Goal: Task Accomplishment & Management: Use online tool/utility

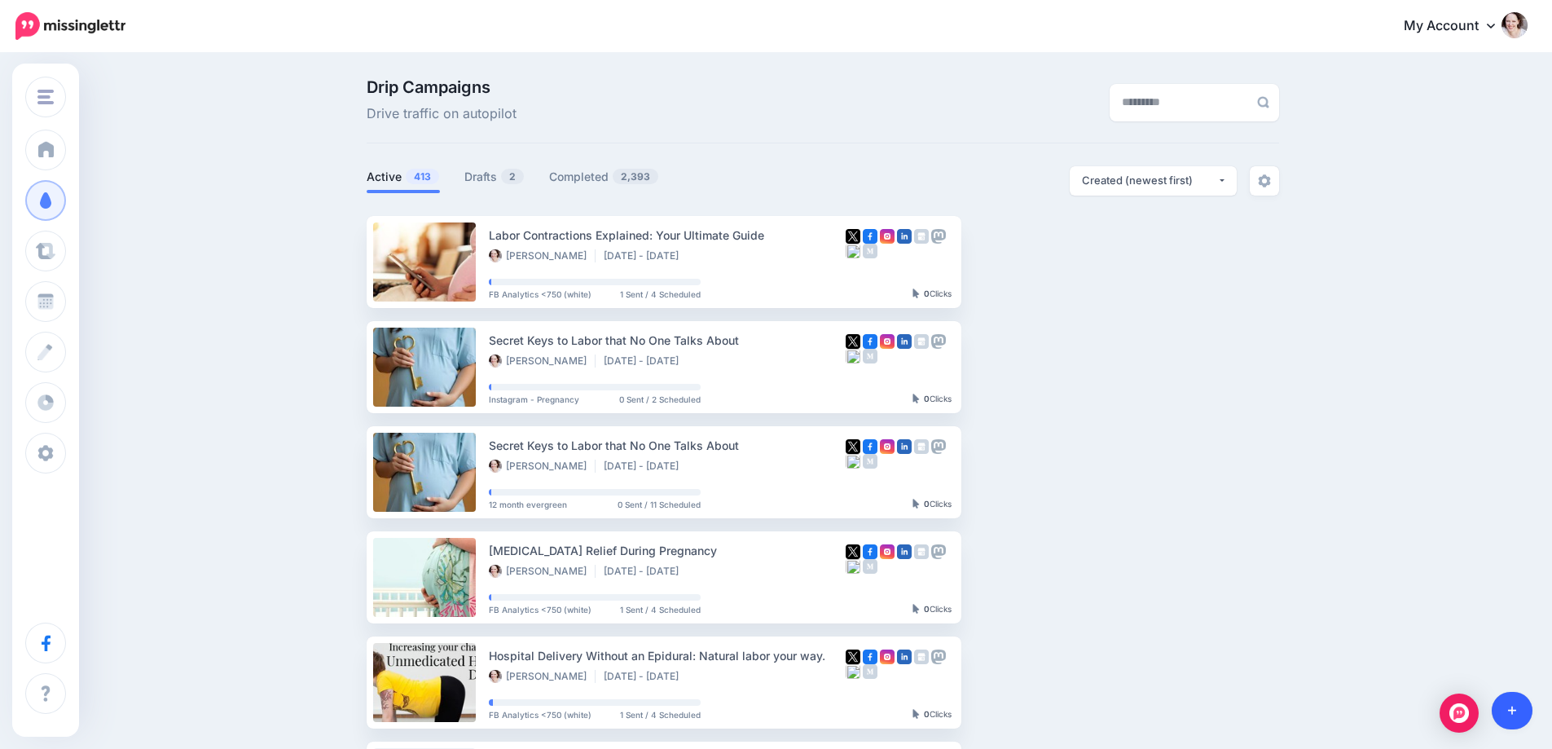
click at [1528, 709] on link at bounding box center [1512, 710] width 42 height 37
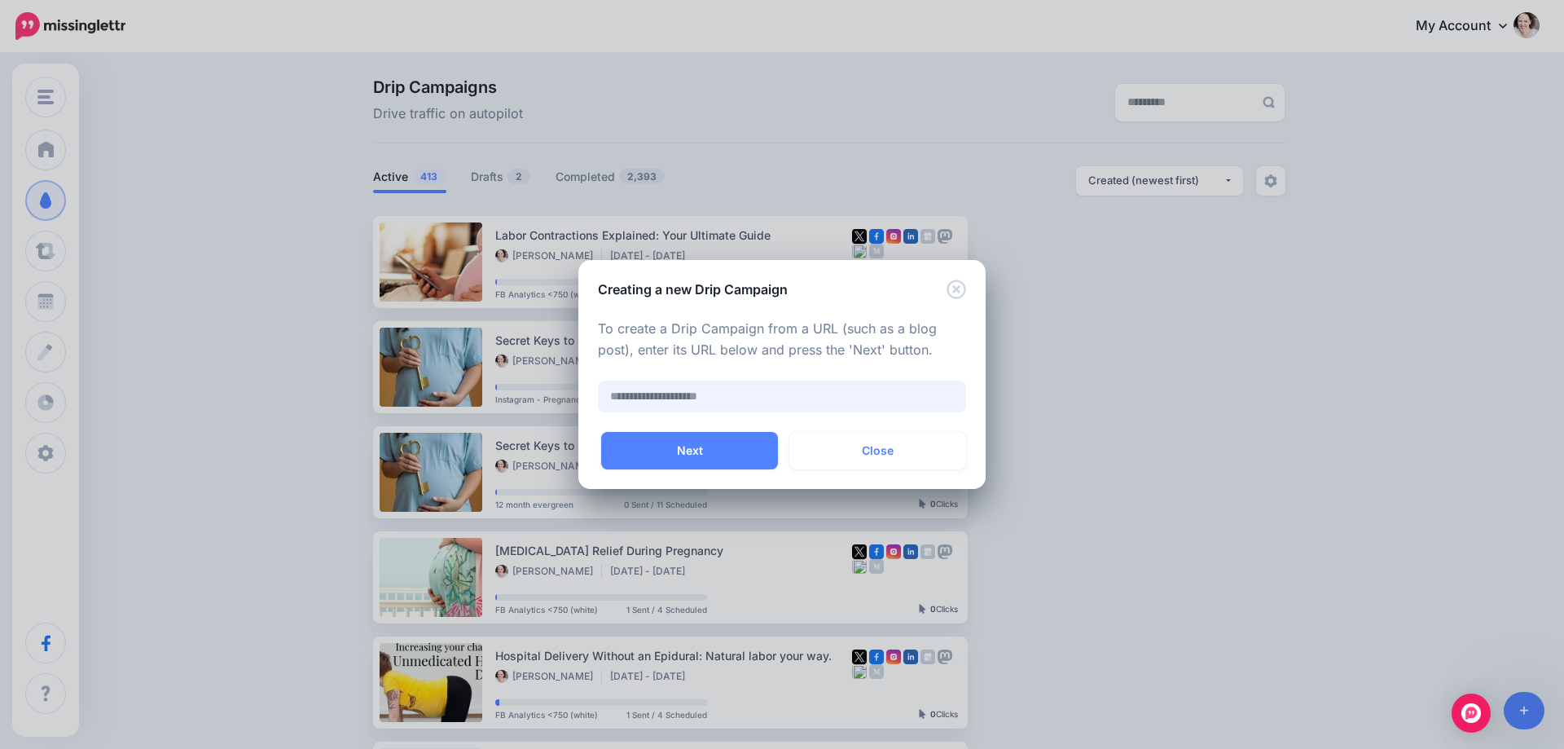
paste input "**********"
type input "**********"
click at [728, 469] on button "Next" at bounding box center [689, 450] width 177 height 37
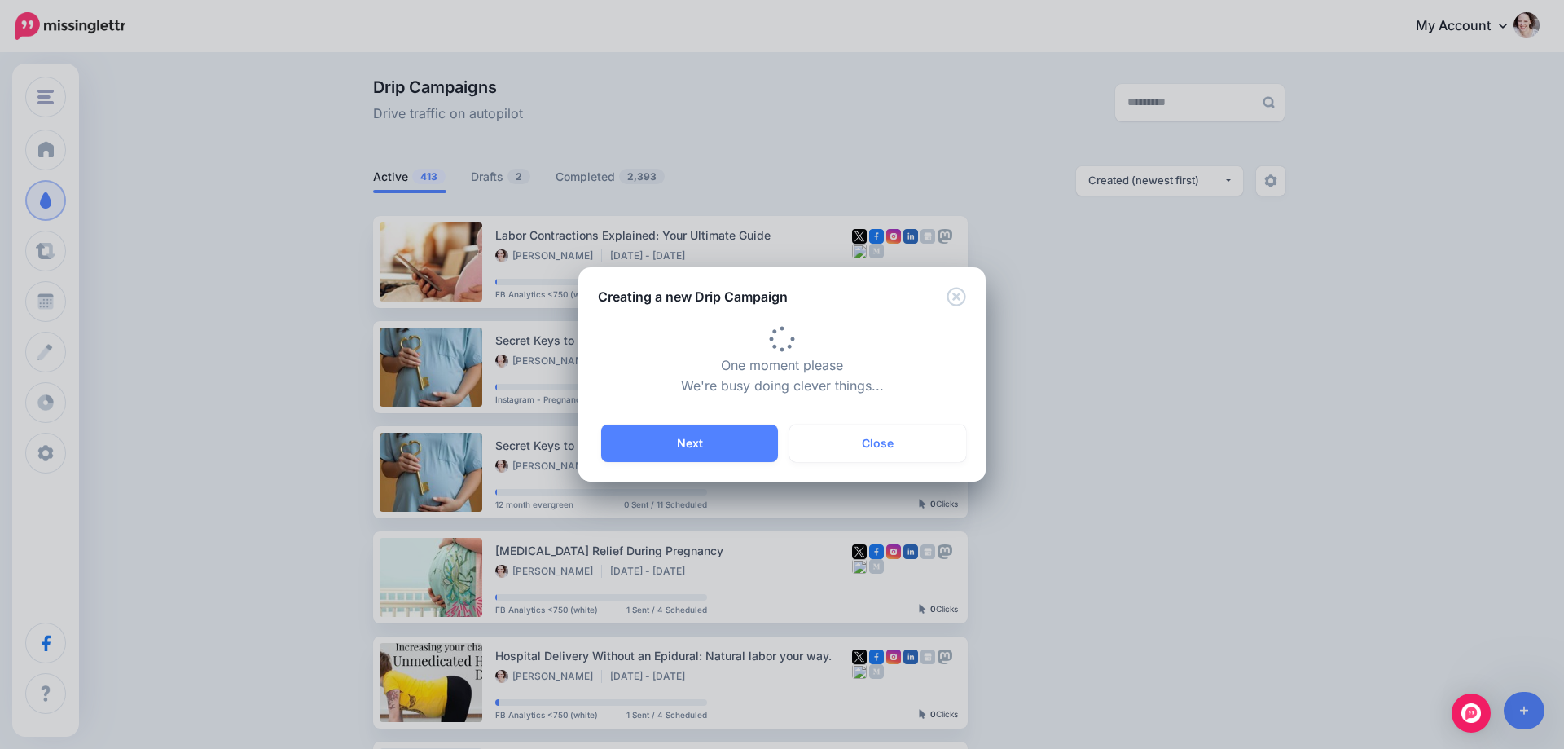
type input "**********"
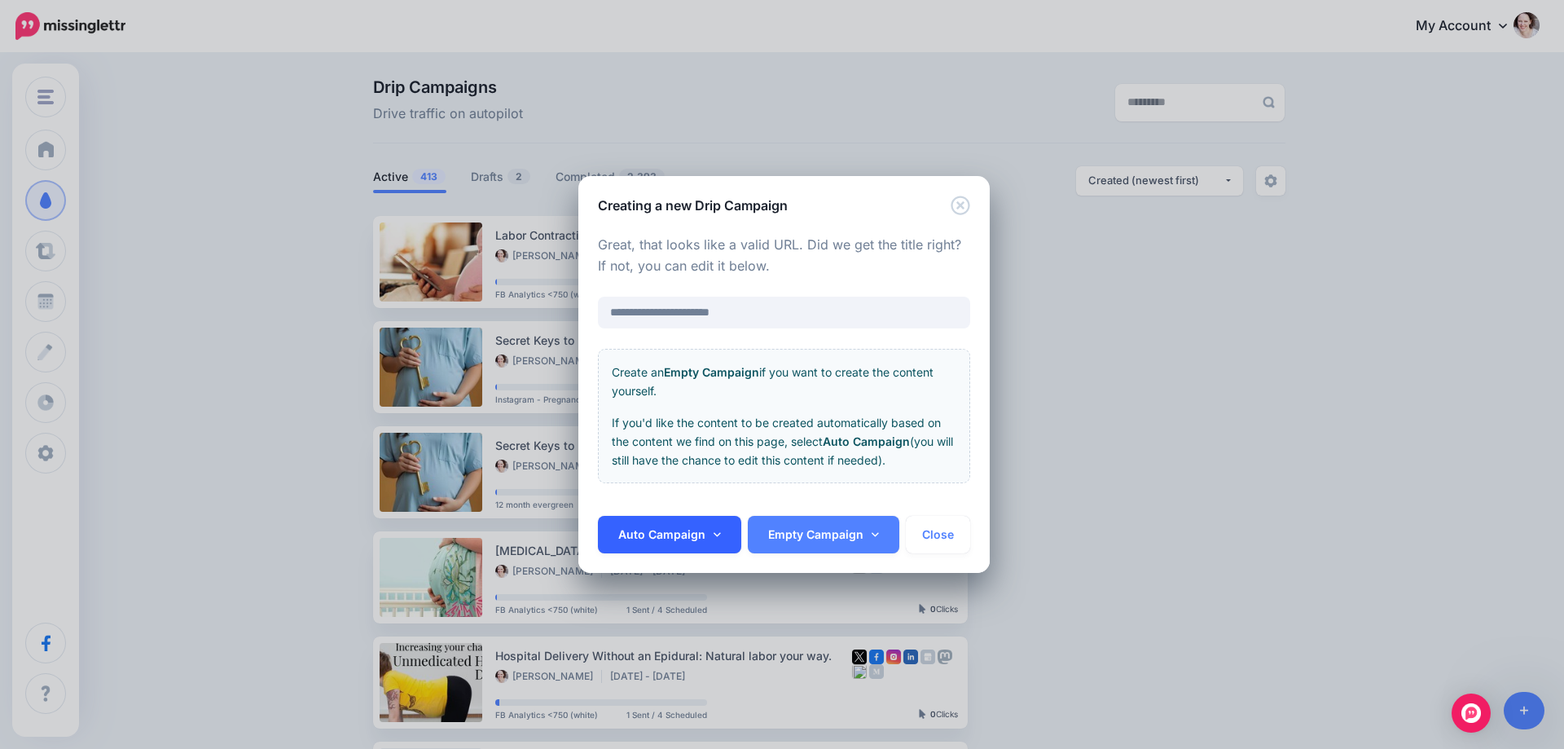
click at [622, 525] on link "Auto Campaign" at bounding box center [669, 534] width 143 height 37
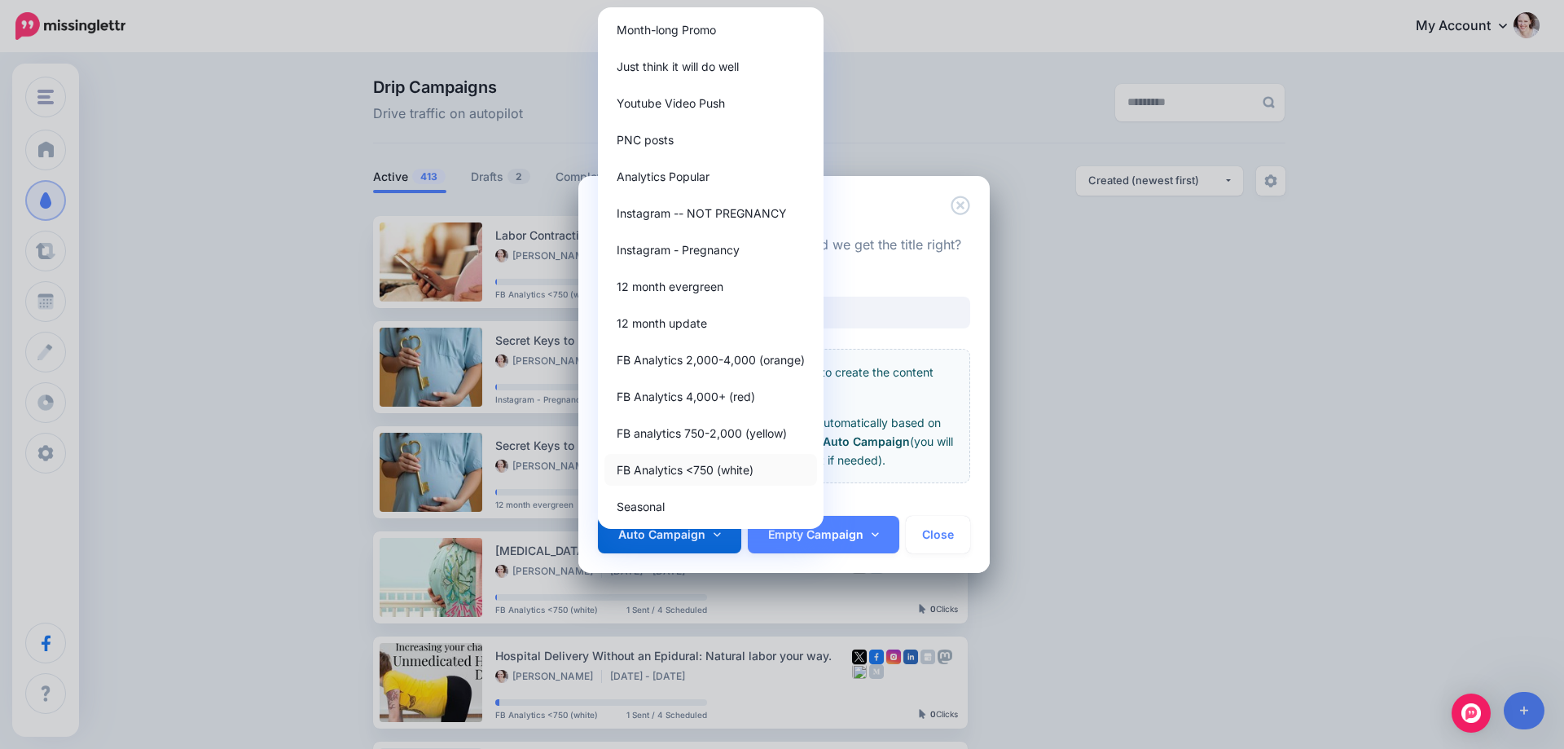
click at [682, 477] on link "FB Analytics <750 (white)" at bounding box center [710, 470] width 213 height 32
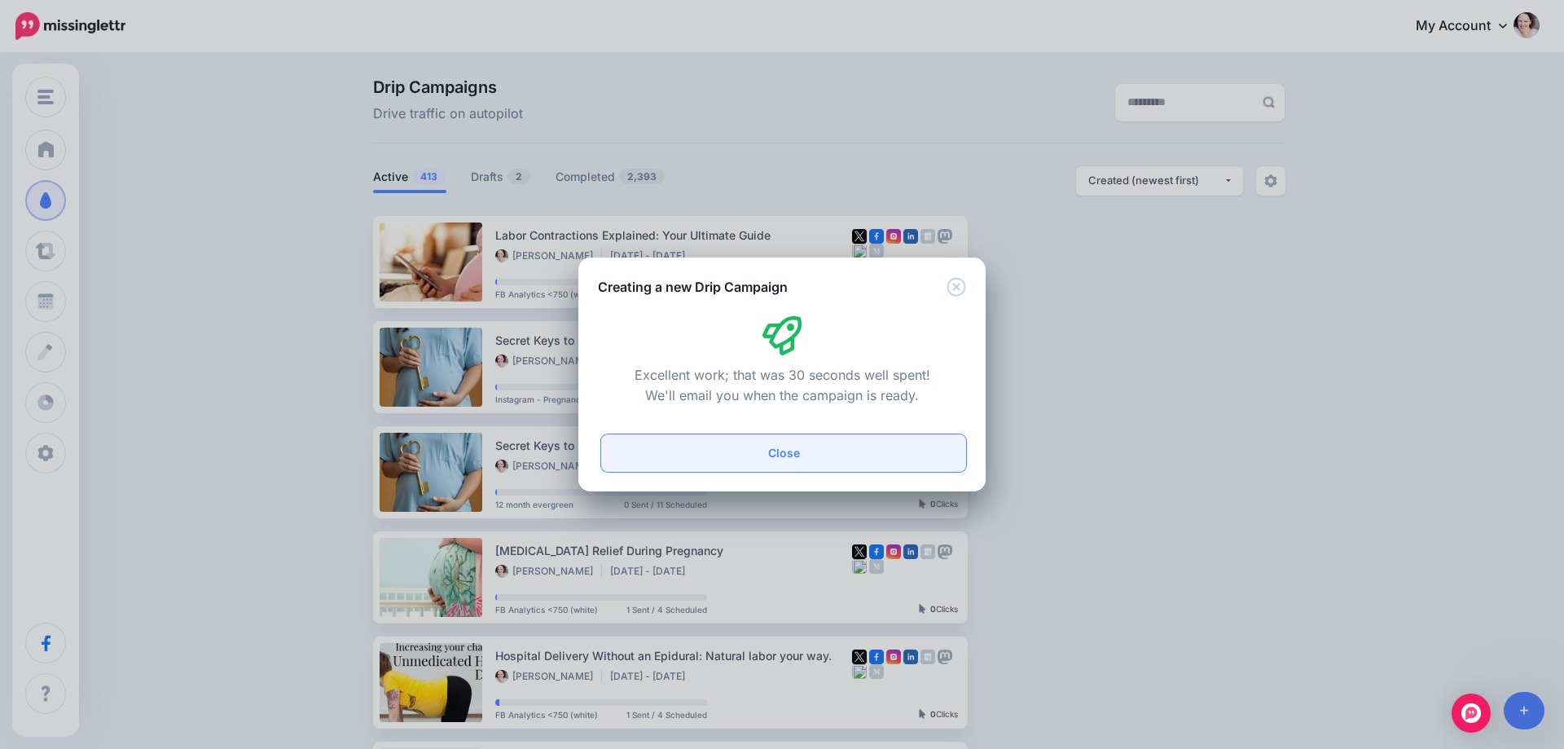
click at [730, 459] on button "Close" at bounding box center [783, 452] width 365 height 37
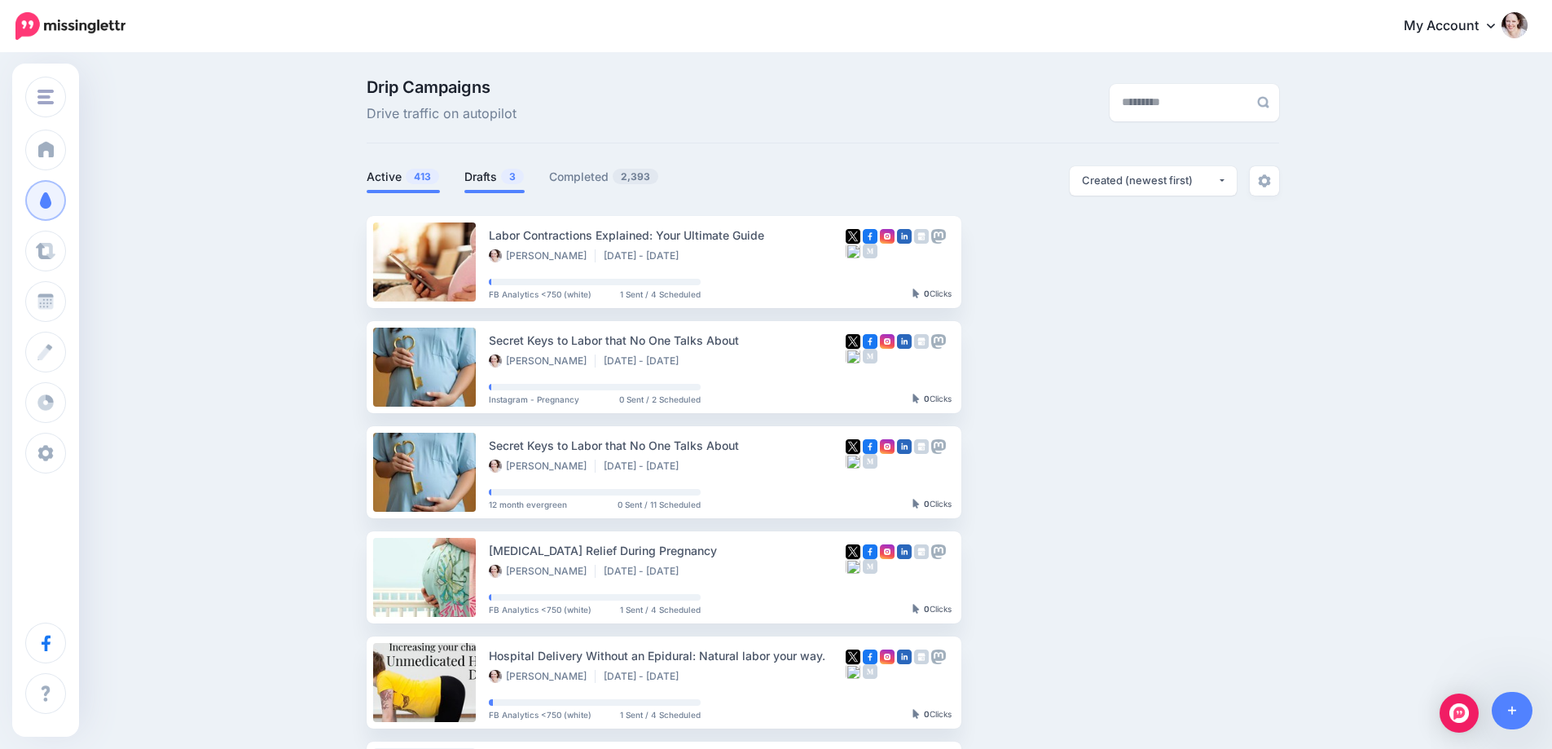
click at [493, 174] on link "Drafts 3" at bounding box center [494, 177] width 60 height 20
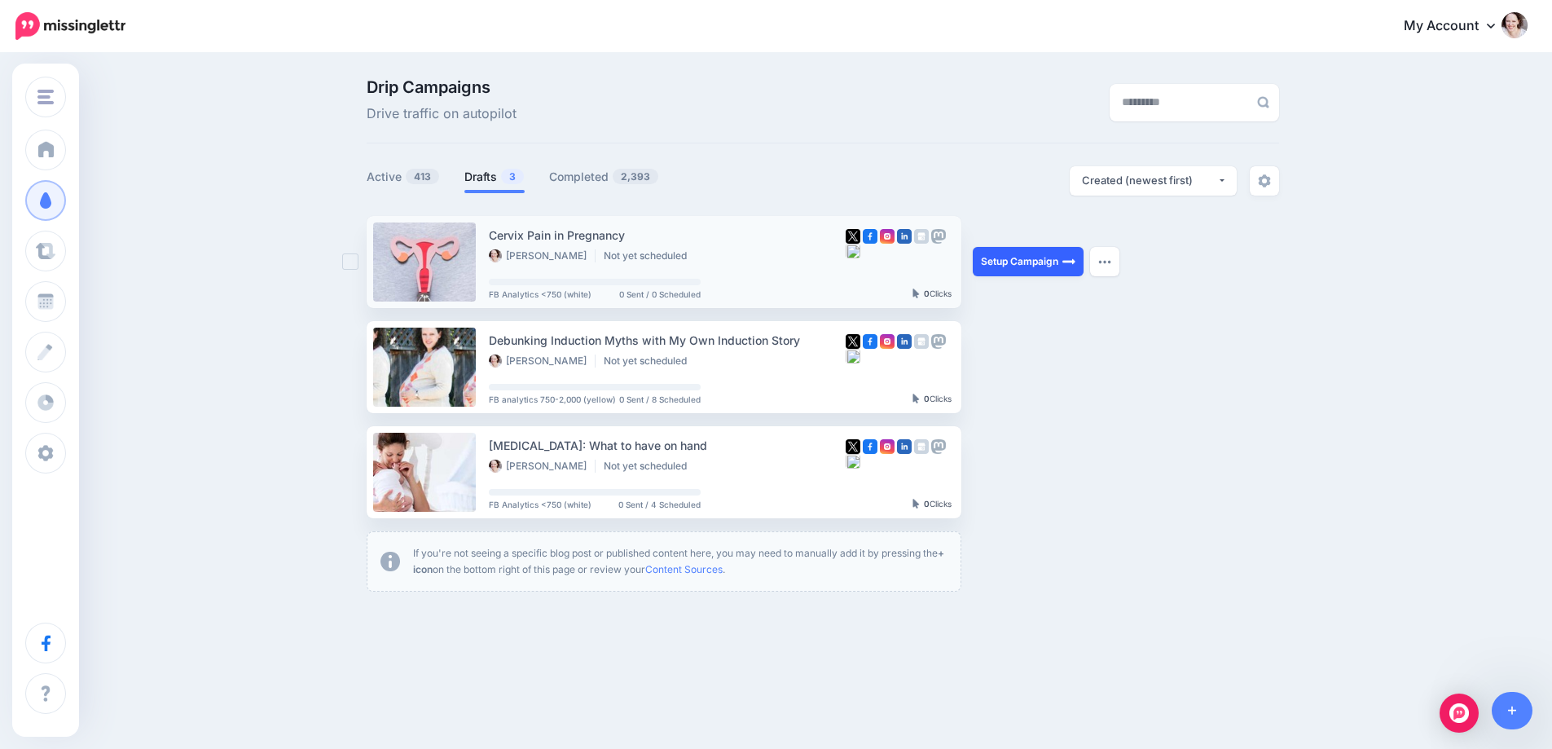
click at [1027, 270] on link "Setup Campaign" at bounding box center [1028, 261] width 111 height 29
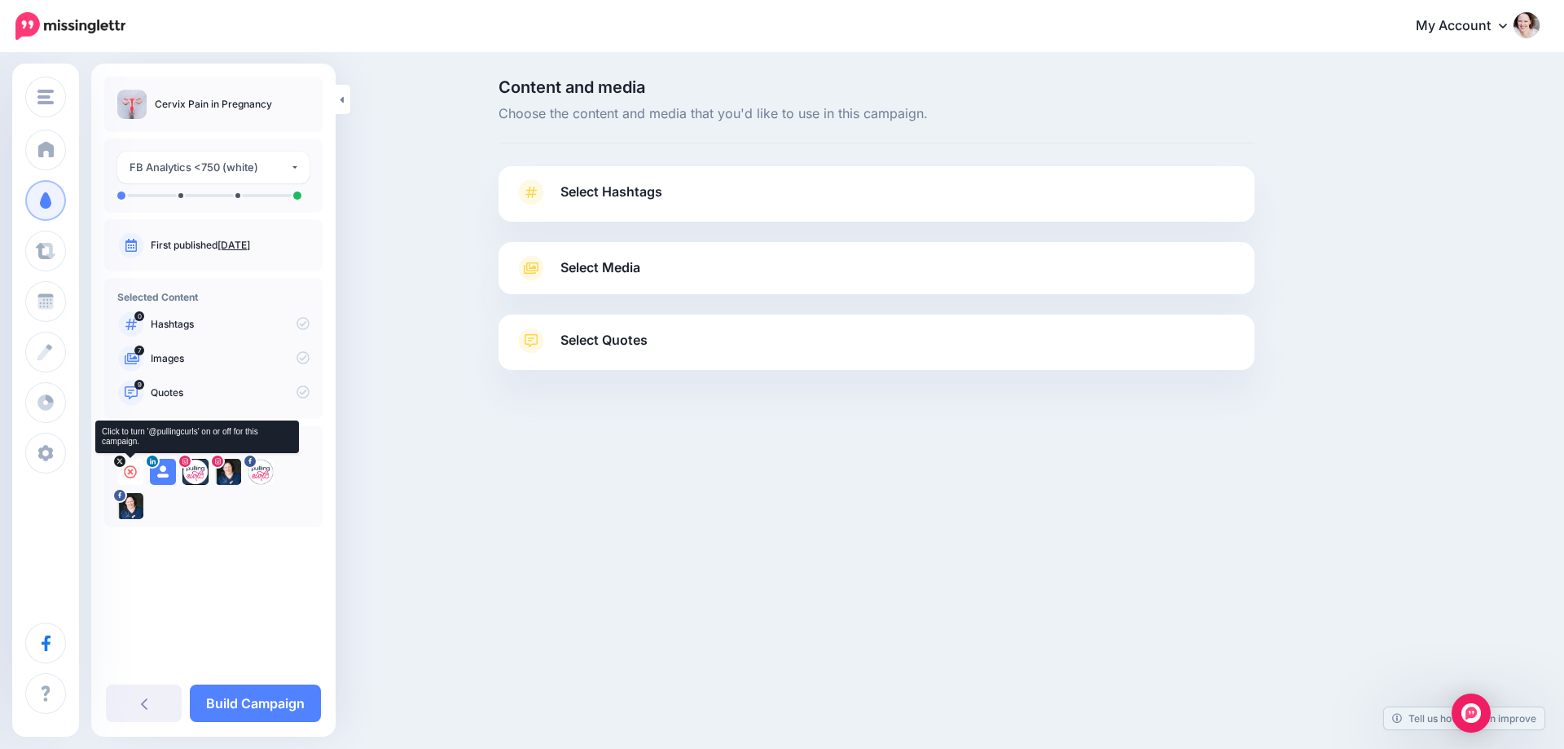
click at [127, 474] on icon at bounding box center [130, 471] width 13 height 13
click at [169, 473] on icon at bounding box center [162, 471] width 13 height 13
click at [195, 471] on icon at bounding box center [195, 471] width 13 height 13
click at [230, 472] on icon at bounding box center [228, 471] width 13 height 13
click at [261, 472] on icon at bounding box center [260, 471] width 13 height 13
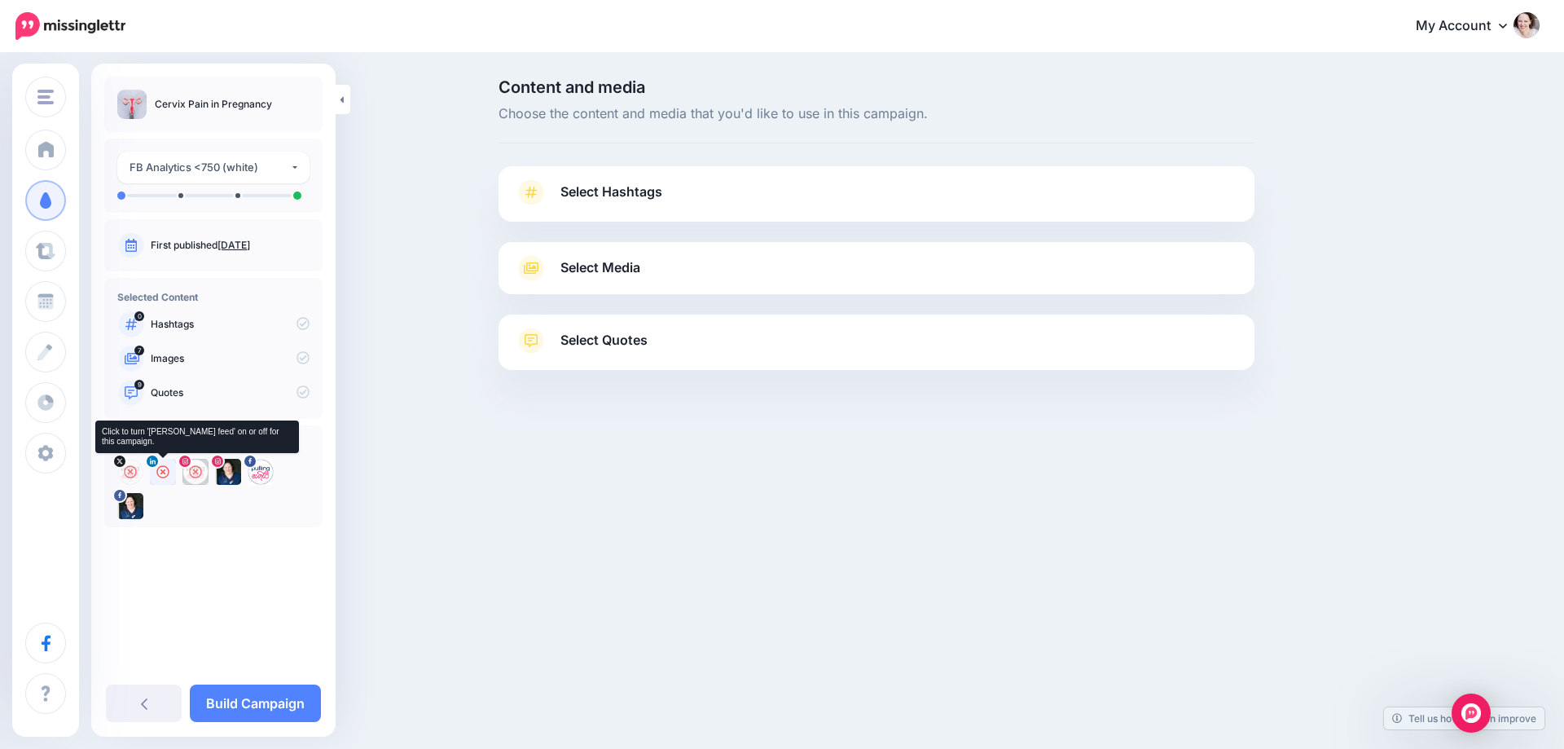
click at [159, 472] on icon at bounding box center [162, 471] width 13 height 13
click at [231, 471] on icon at bounding box center [228, 471] width 13 height 13
click at [593, 183] on span "Select Hashtags" at bounding box center [611, 192] width 102 height 22
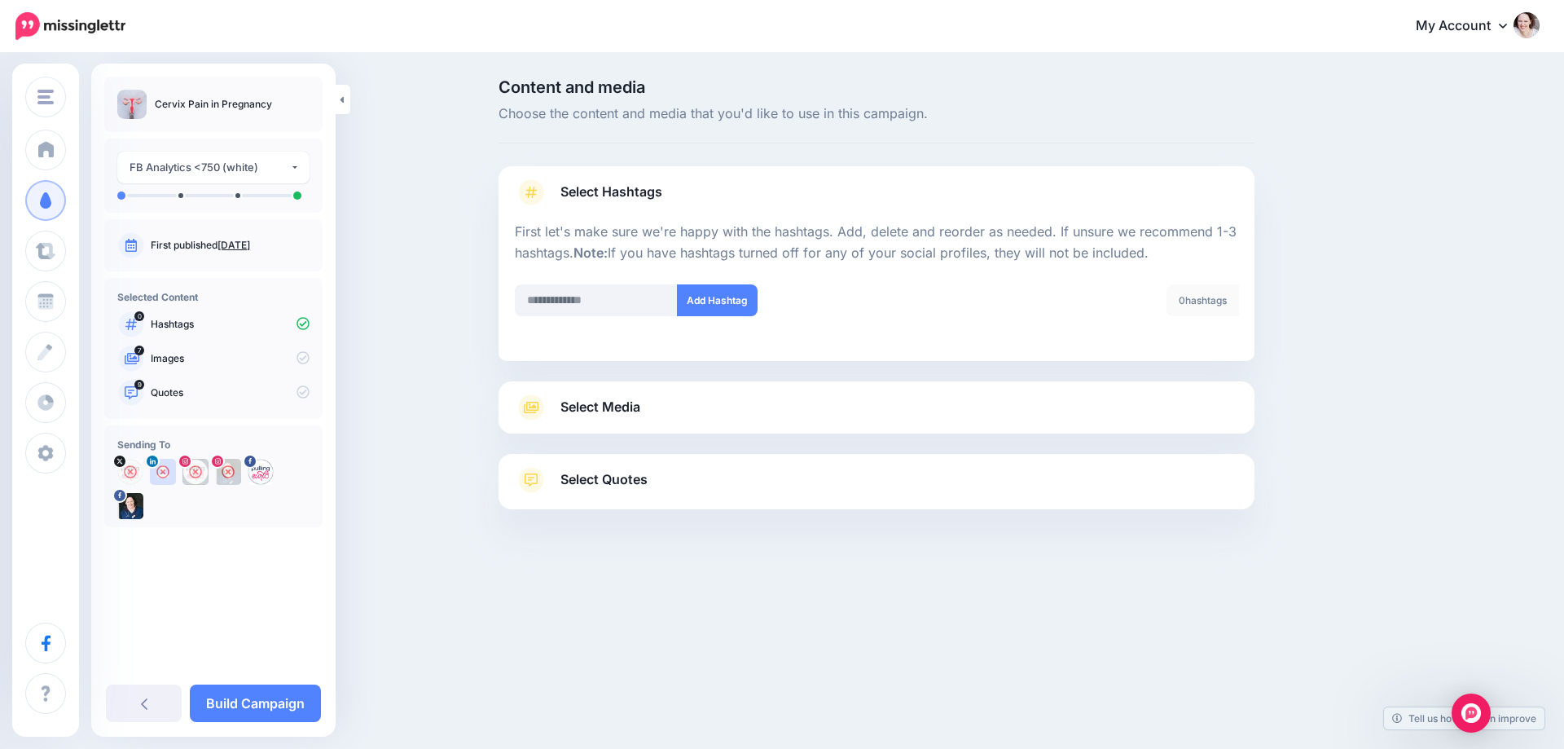
click at [657, 413] on link "Select Media" at bounding box center [876, 407] width 723 height 26
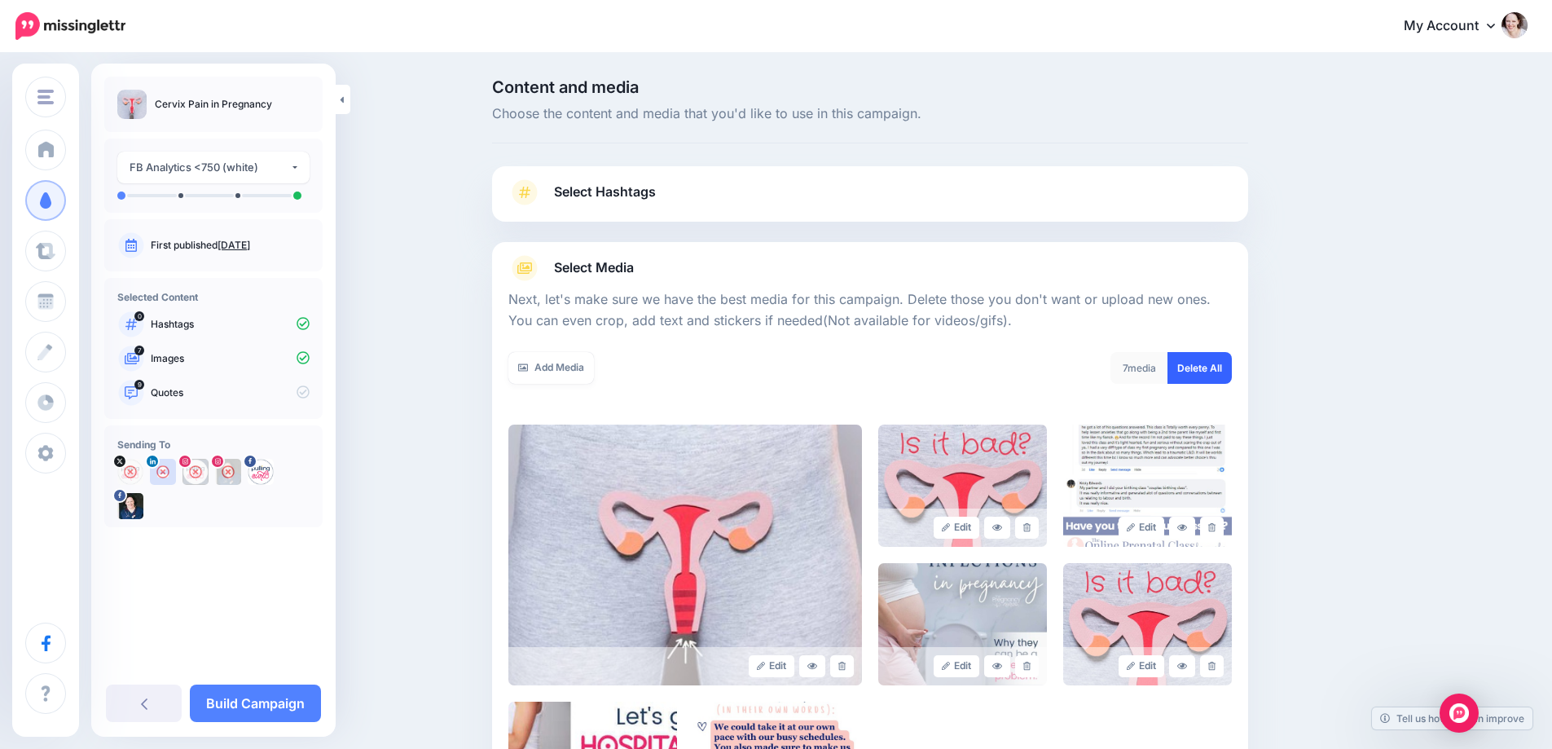
click at [1200, 362] on link "Delete All" at bounding box center [1199, 368] width 64 height 32
click at [531, 361] on link "Add Media" at bounding box center [551, 368] width 86 height 32
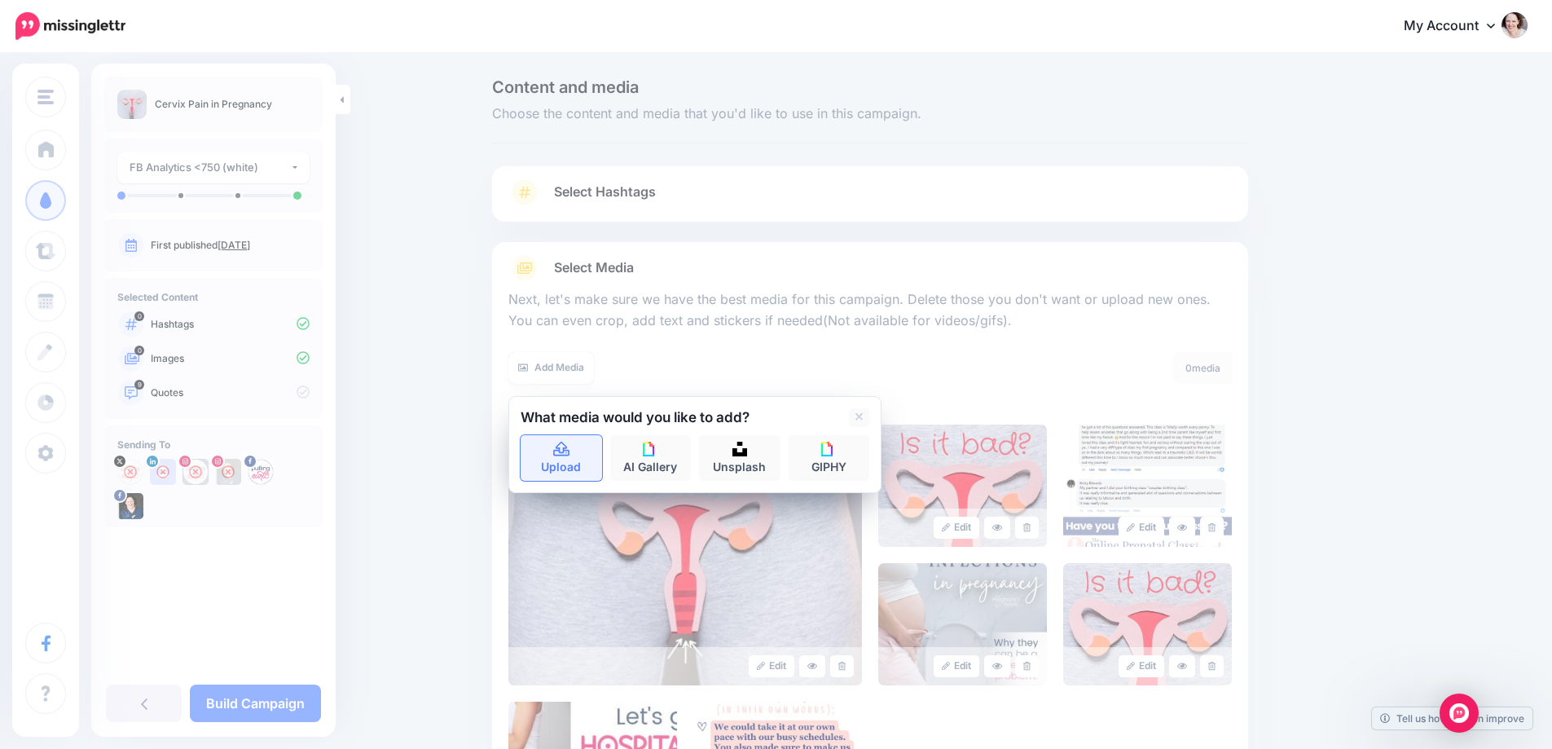
click at [567, 459] on link "Upload" at bounding box center [560, 458] width 81 height 46
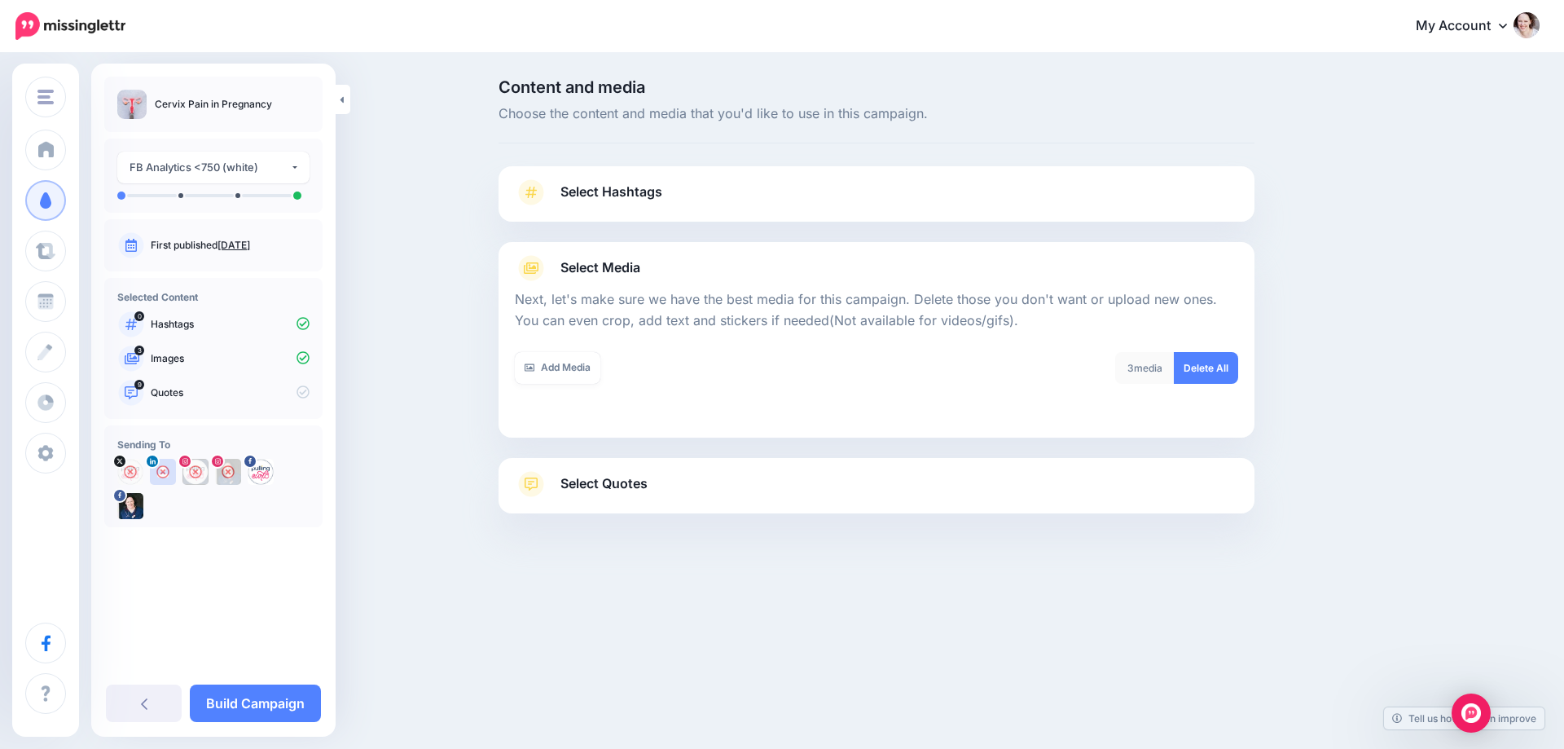
click at [607, 494] on span "Select Quotes" at bounding box center [603, 483] width 87 height 22
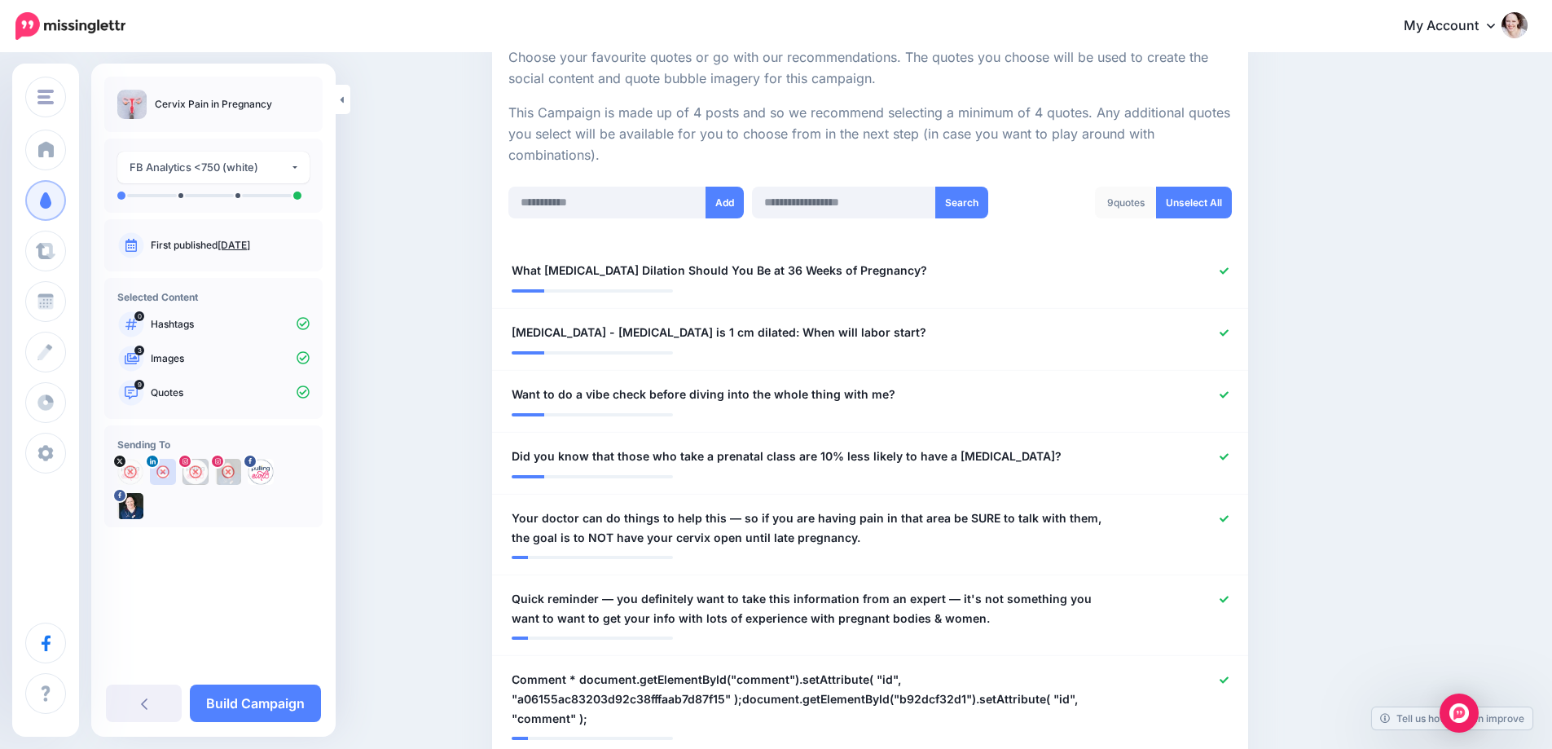
scroll to position [326, 0]
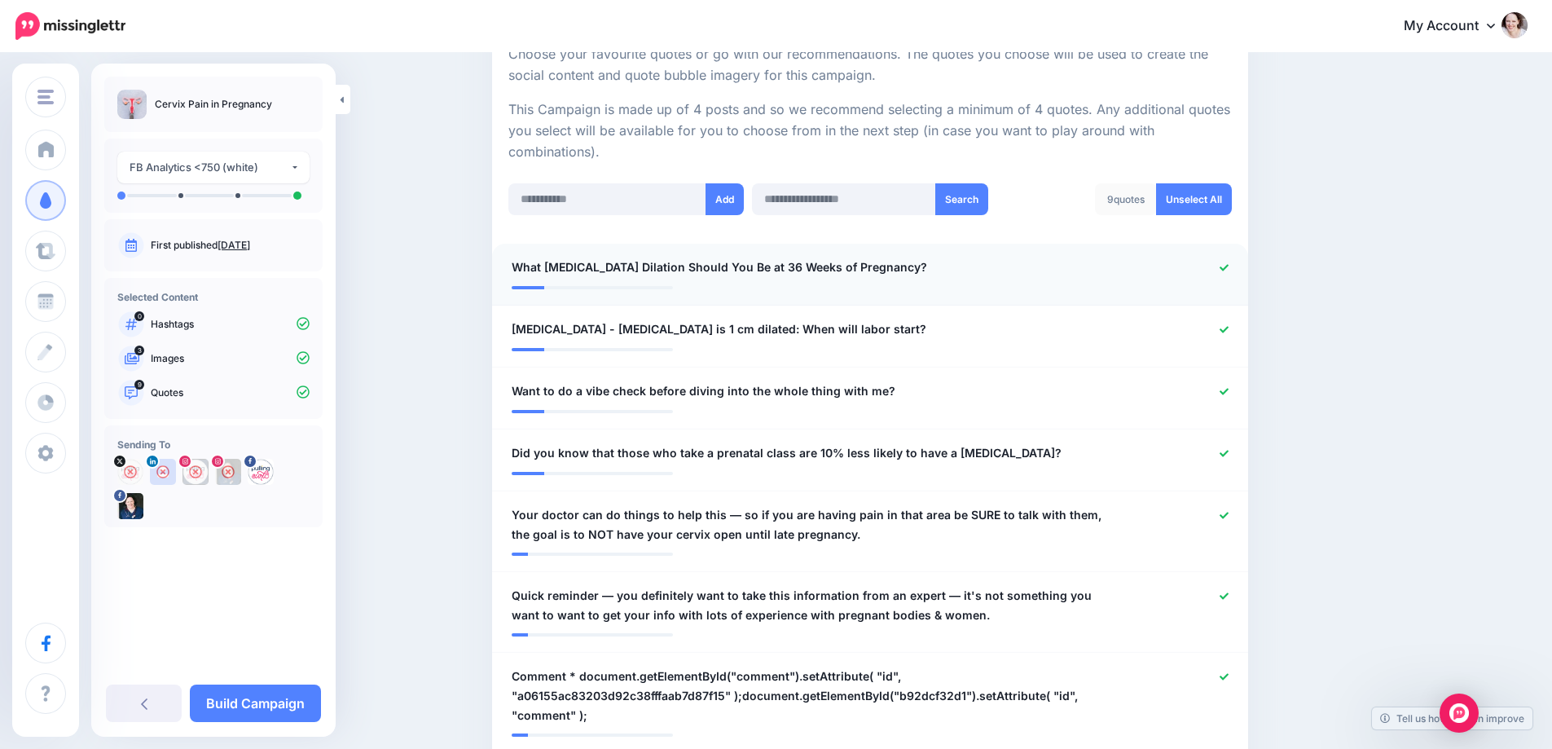
click at [1223, 267] on div at bounding box center [1180, 267] width 124 height 20
click at [1228, 327] on icon at bounding box center [1223, 329] width 9 height 9
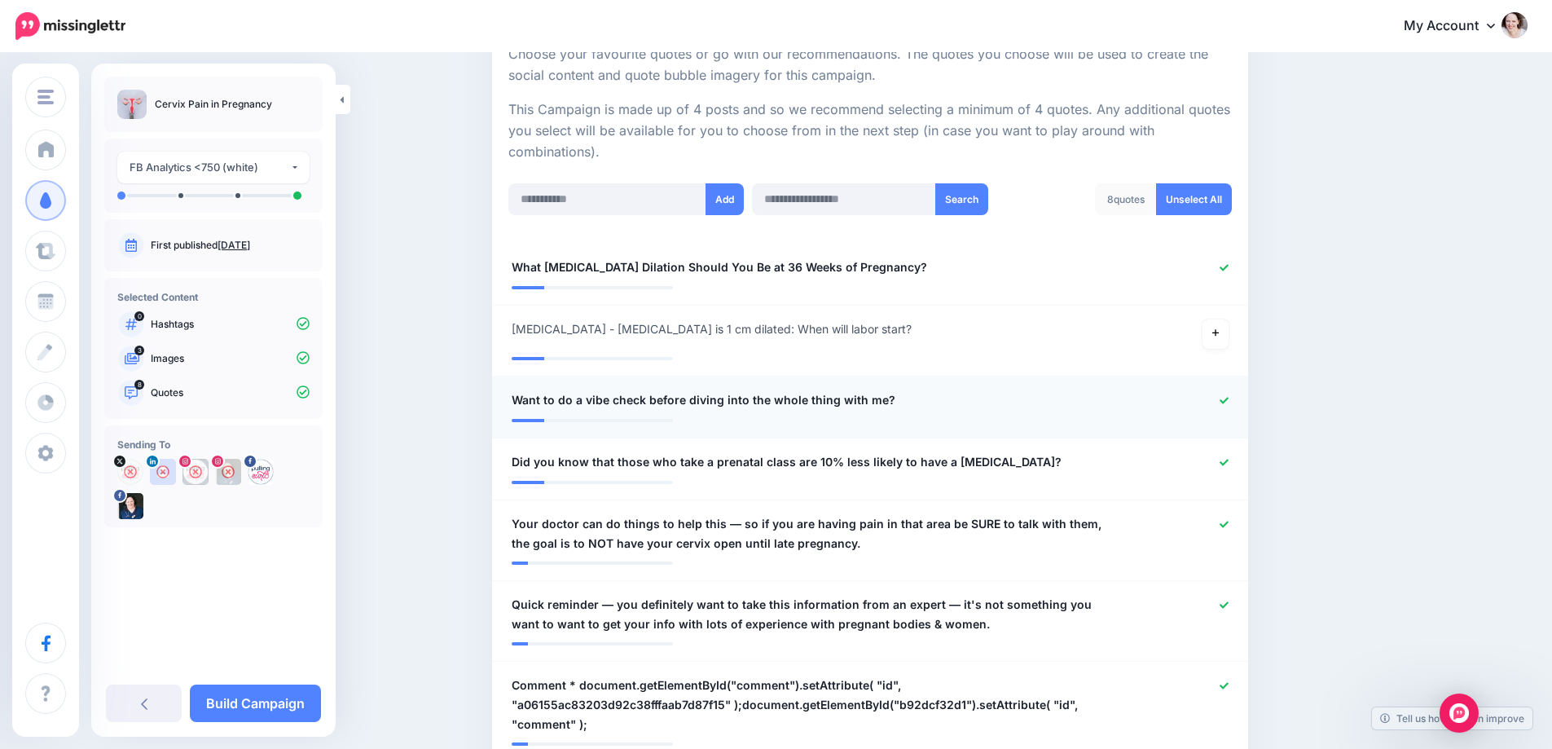
click at [1228, 405] on link at bounding box center [1223, 400] width 9 height 11
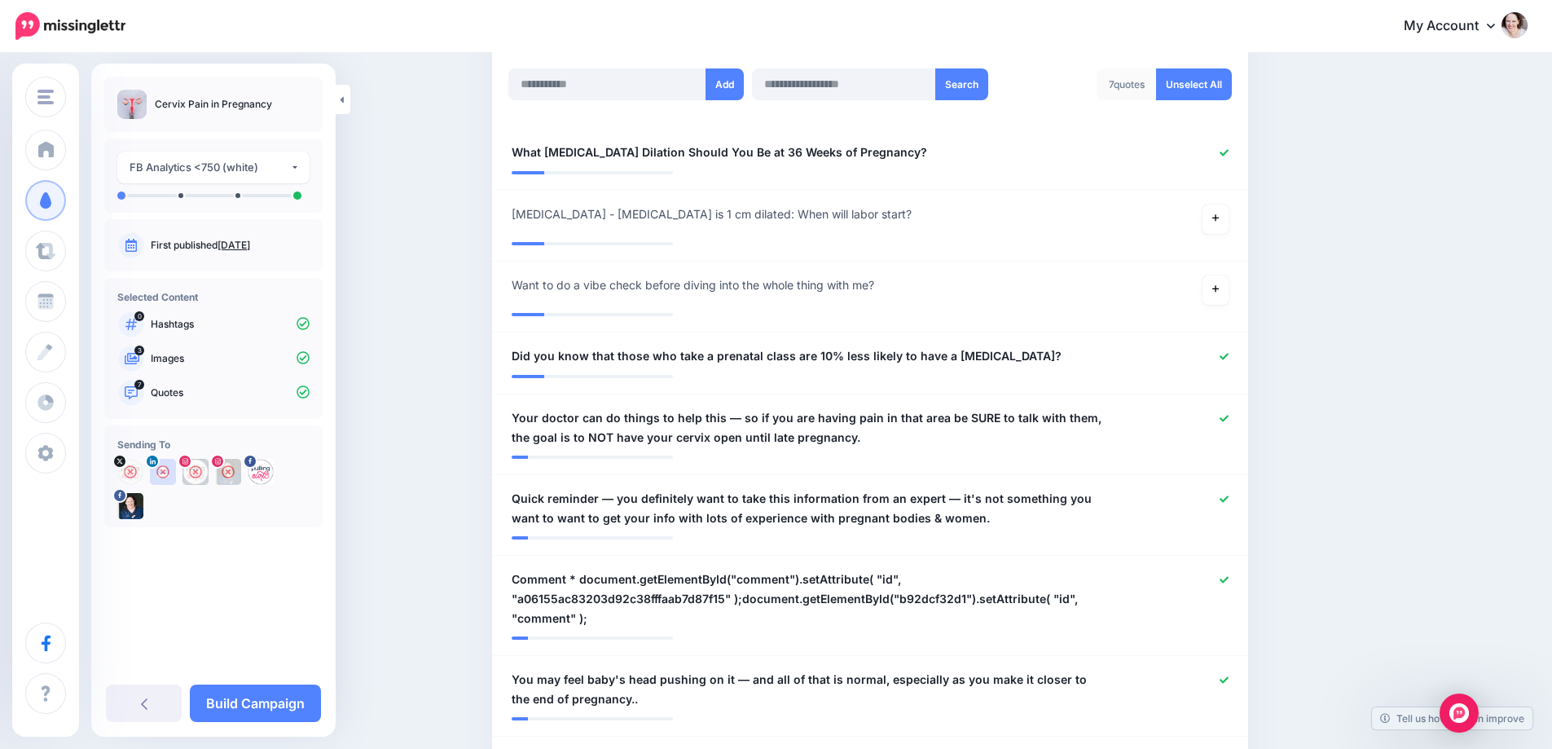
scroll to position [489, 0]
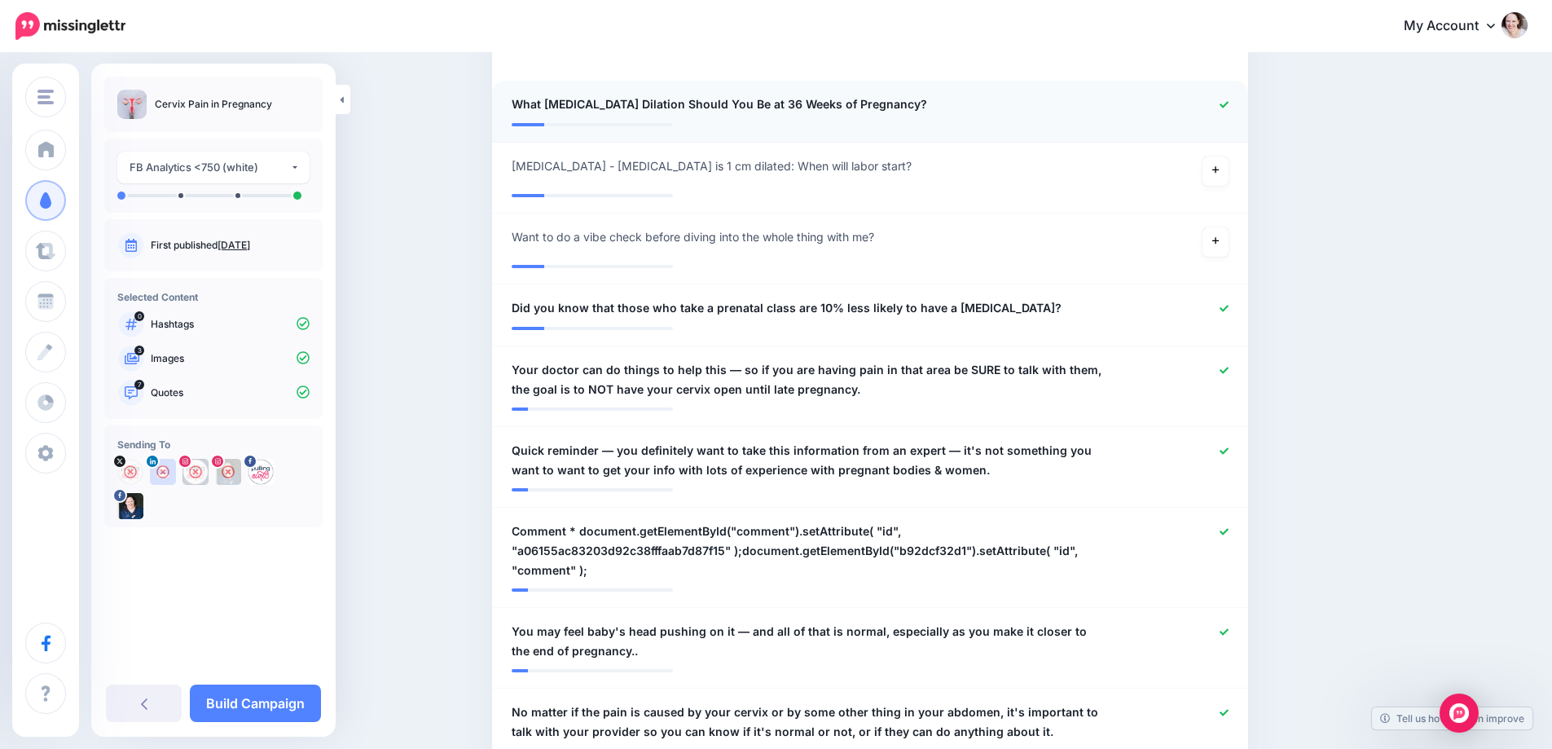
click at [1228, 105] on icon at bounding box center [1223, 104] width 9 height 9
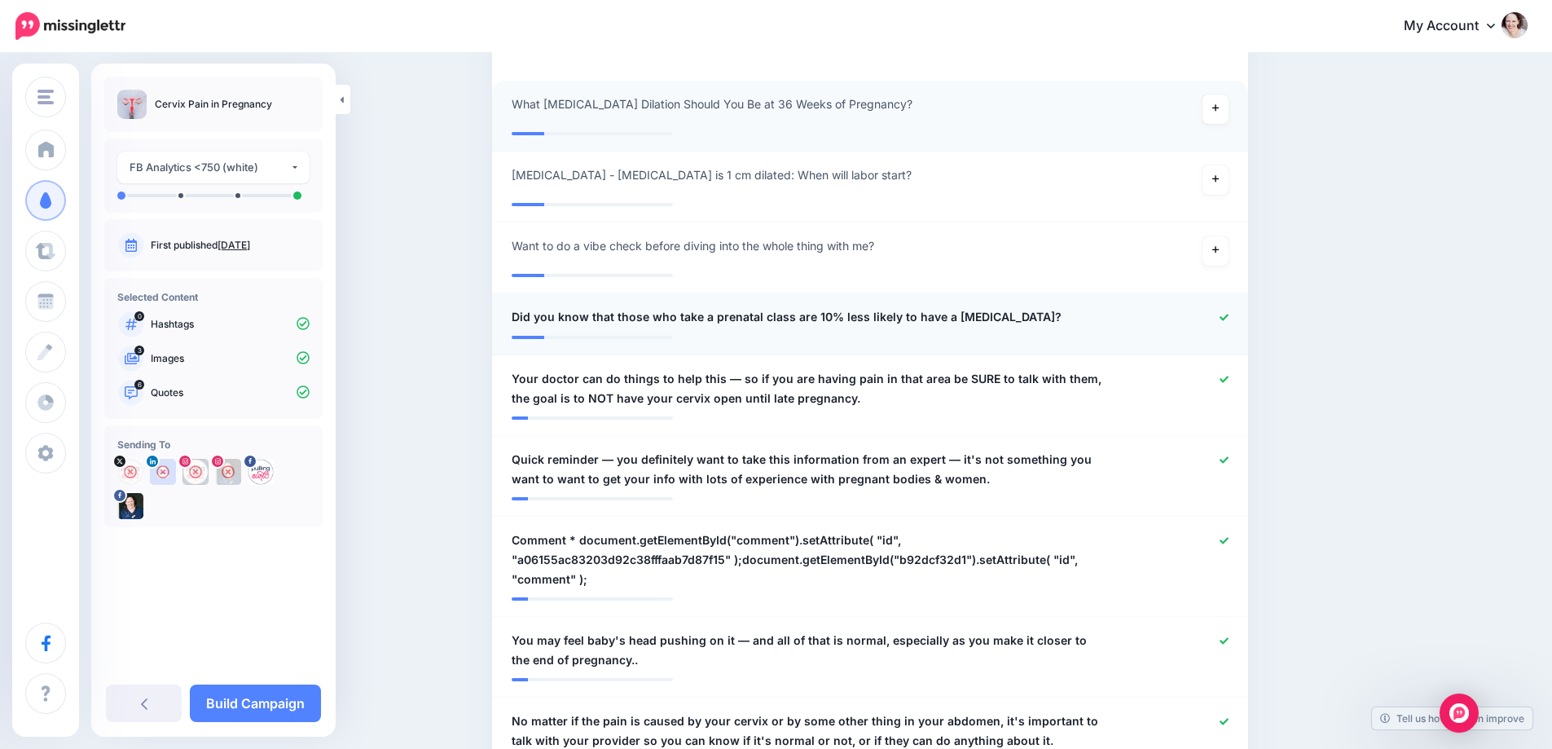
click at [1228, 317] on icon at bounding box center [1223, 317] width 9 height 7
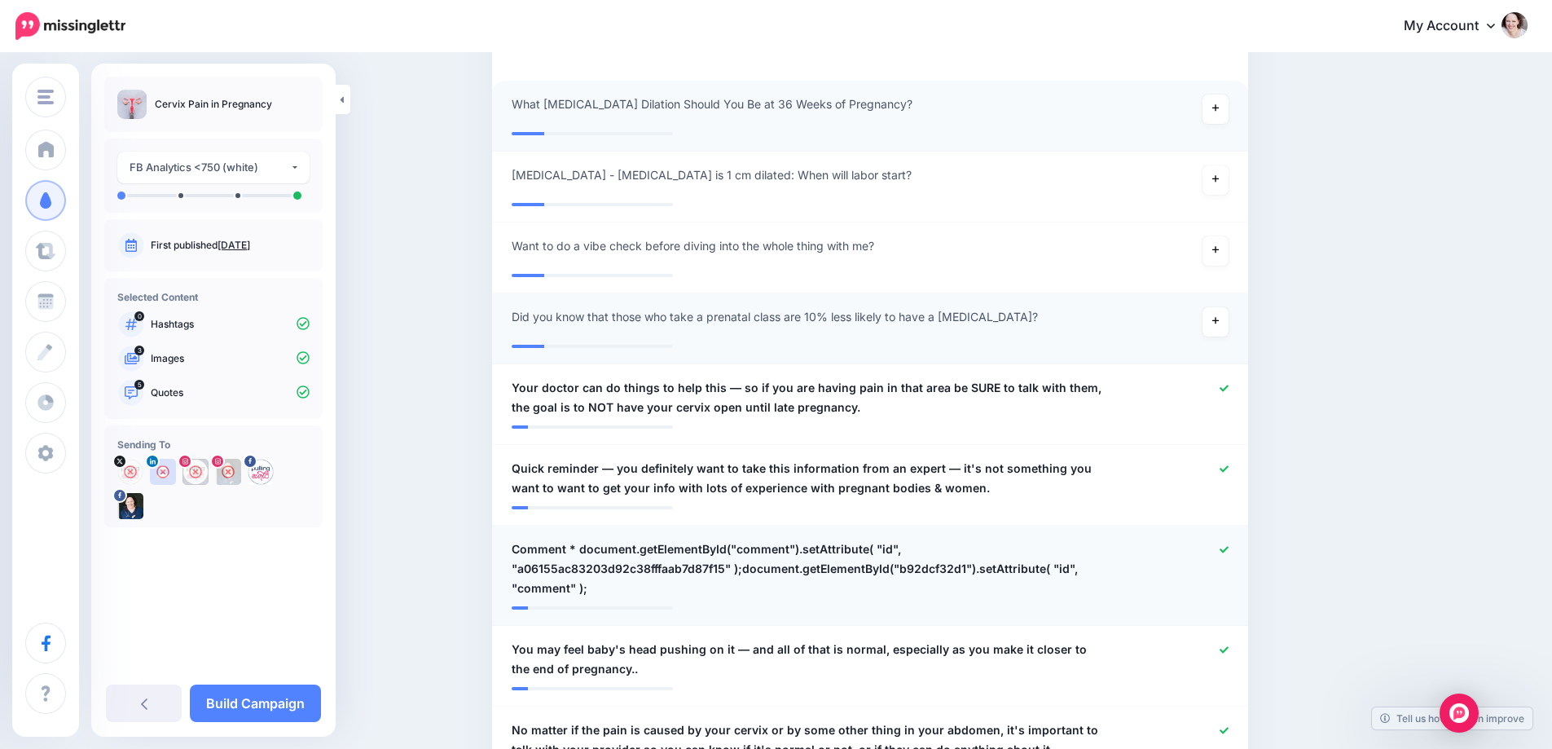
click at [1228, 550] on icon at bounding box center [1223, 549] width 9 height 7
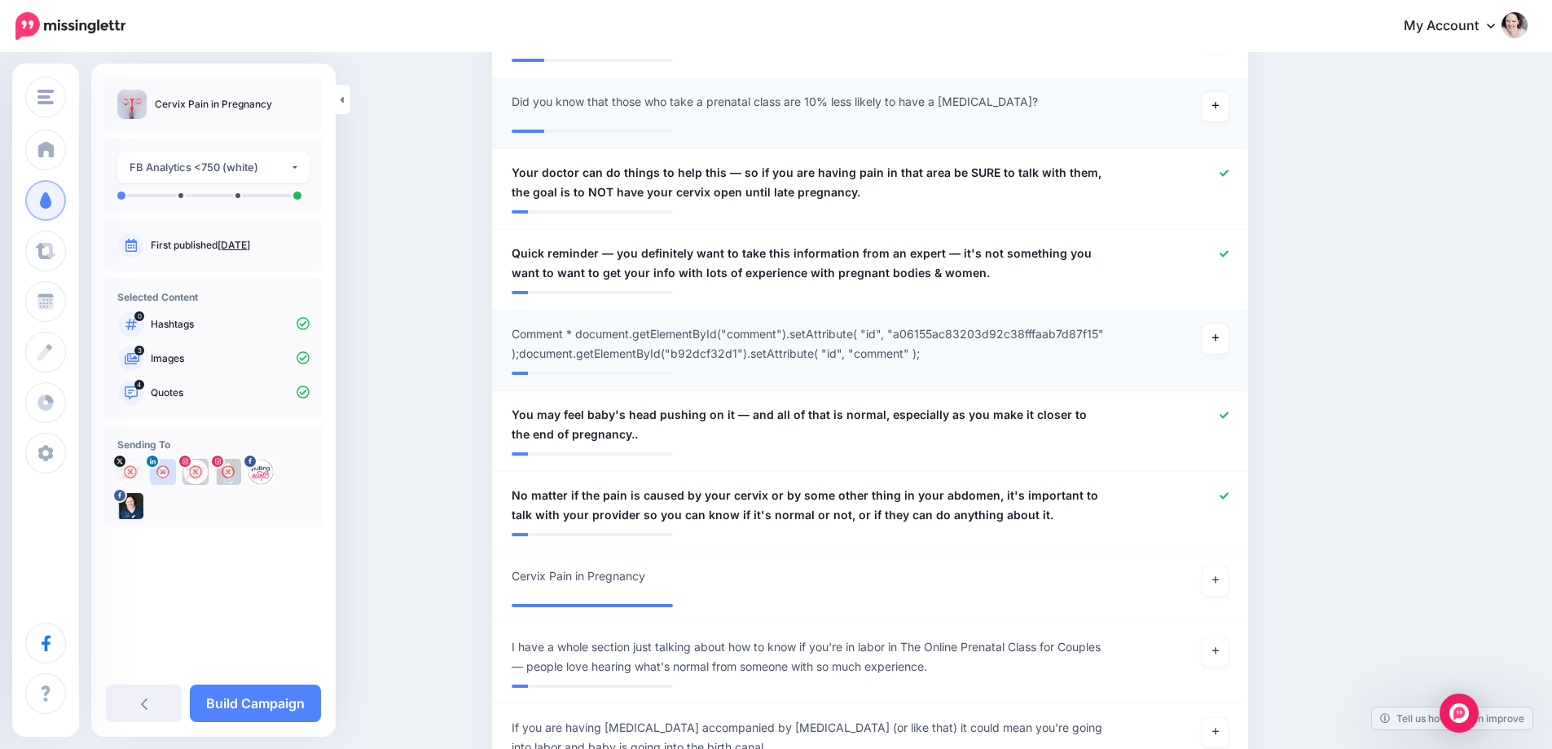
scroll to position [733, 0]
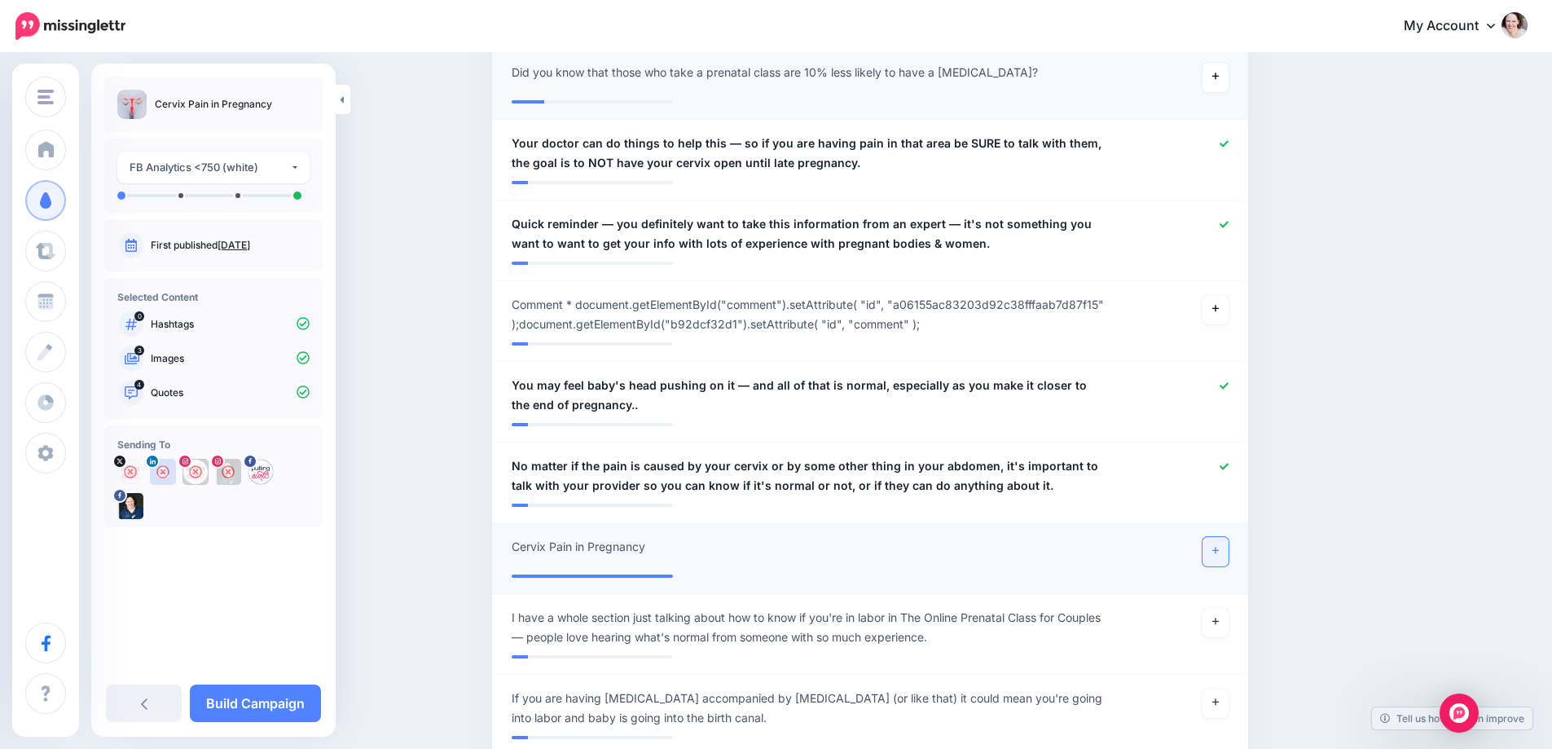
click at [1220, 556] on link at bounding box center [1215, 551] width 26 height 29
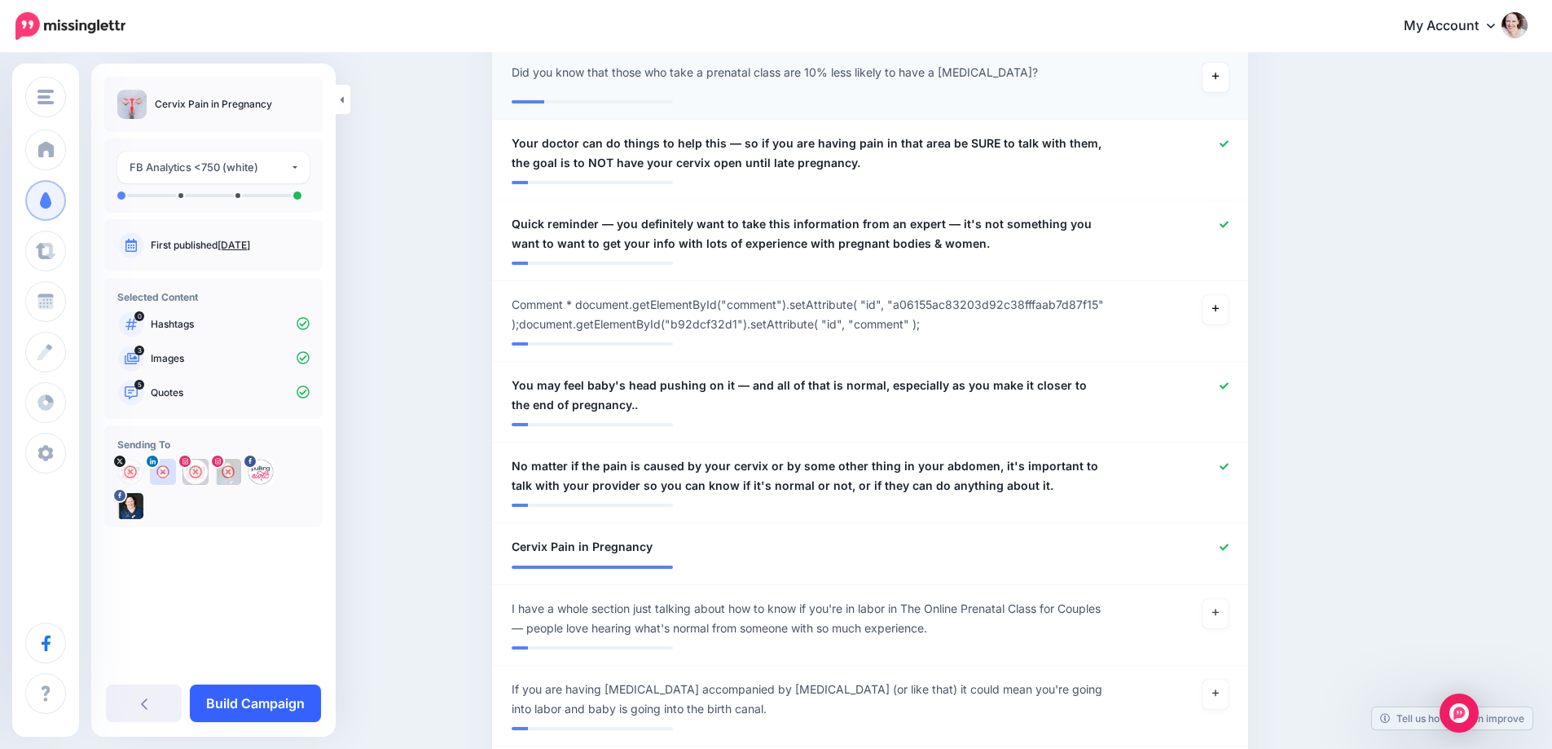
click at [244, 698] on link "Build Campaign" at bounding box center [255, 702] width 131 height 37
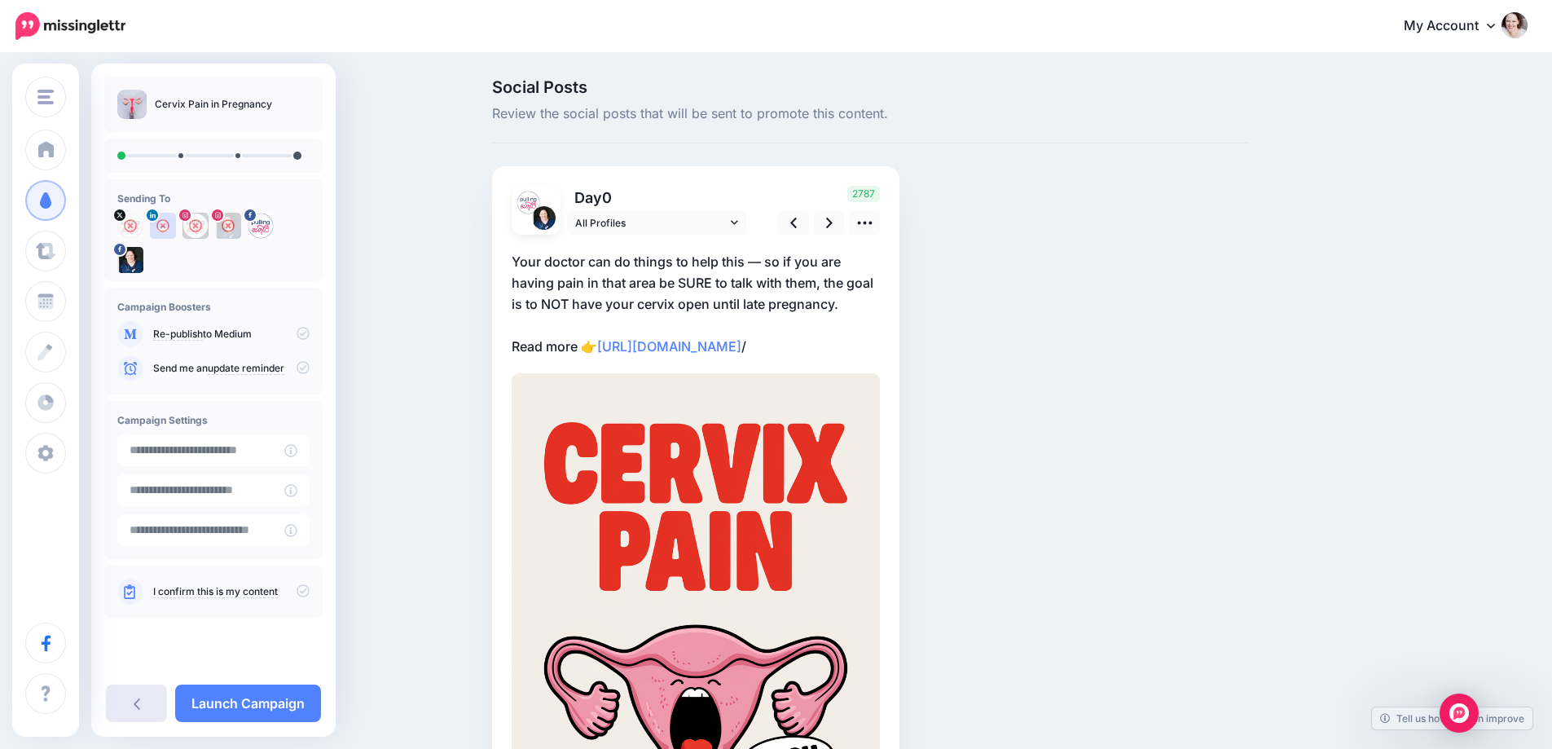
click at [141, 705] on link at bounding box center [136, 702] width 61 height 37
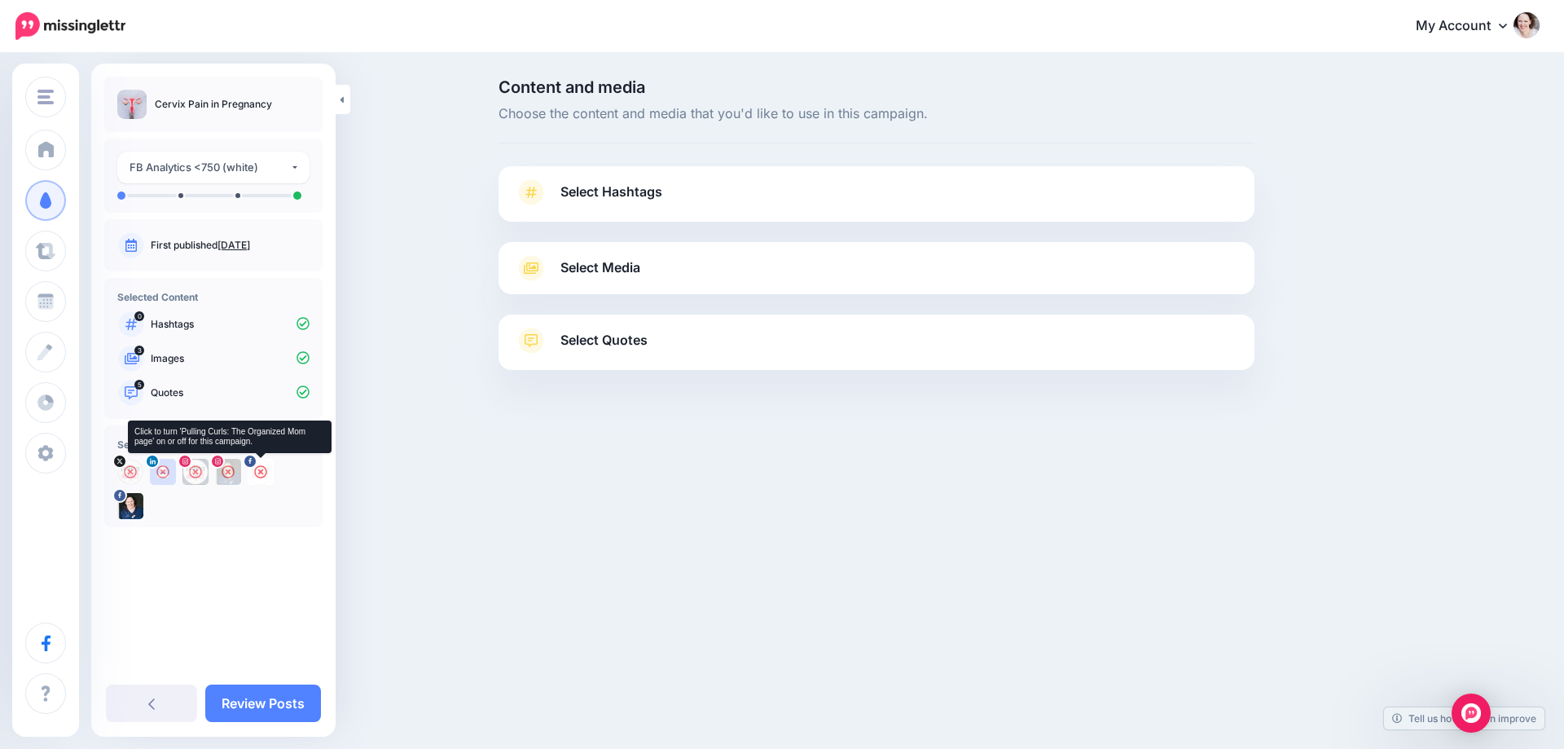
click at [260, 471] on icon at bounding box center [260, 471] width 13 height 13
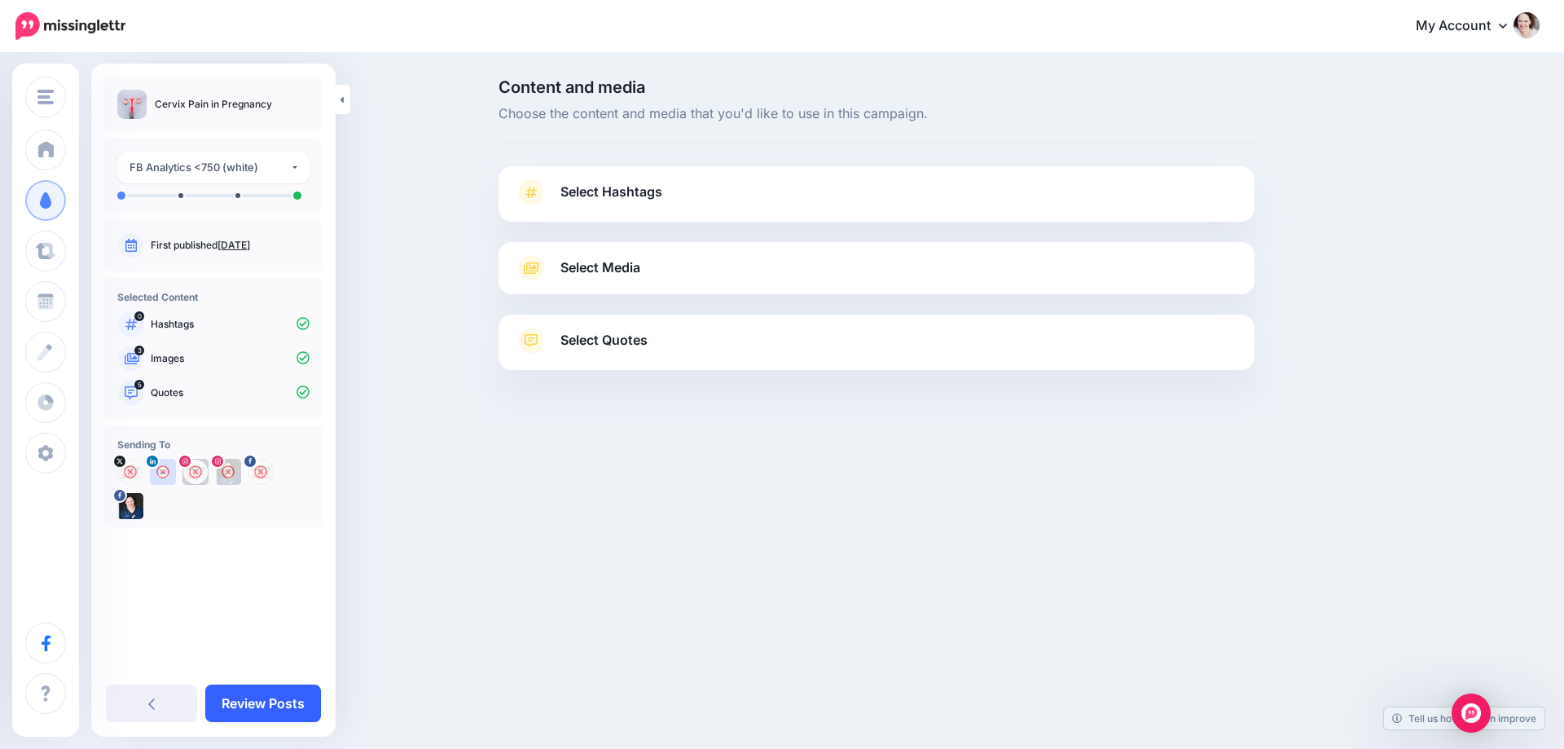
click at [266, 710] on link "Review Posts" at bounding box center [263, 702] width 116 height 37
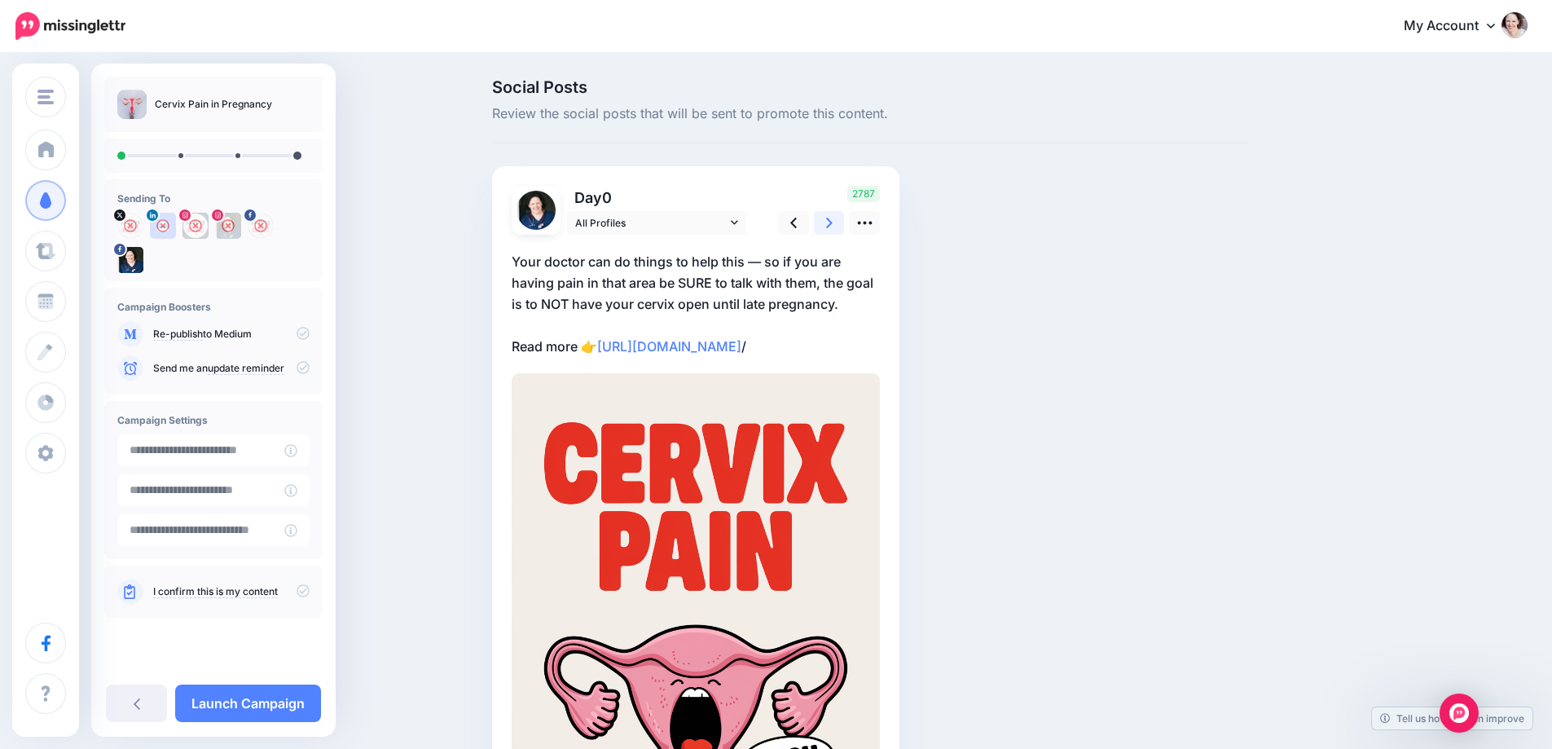
click at [828, 218] on link at bounding box center [829, 223] width 31 height 24
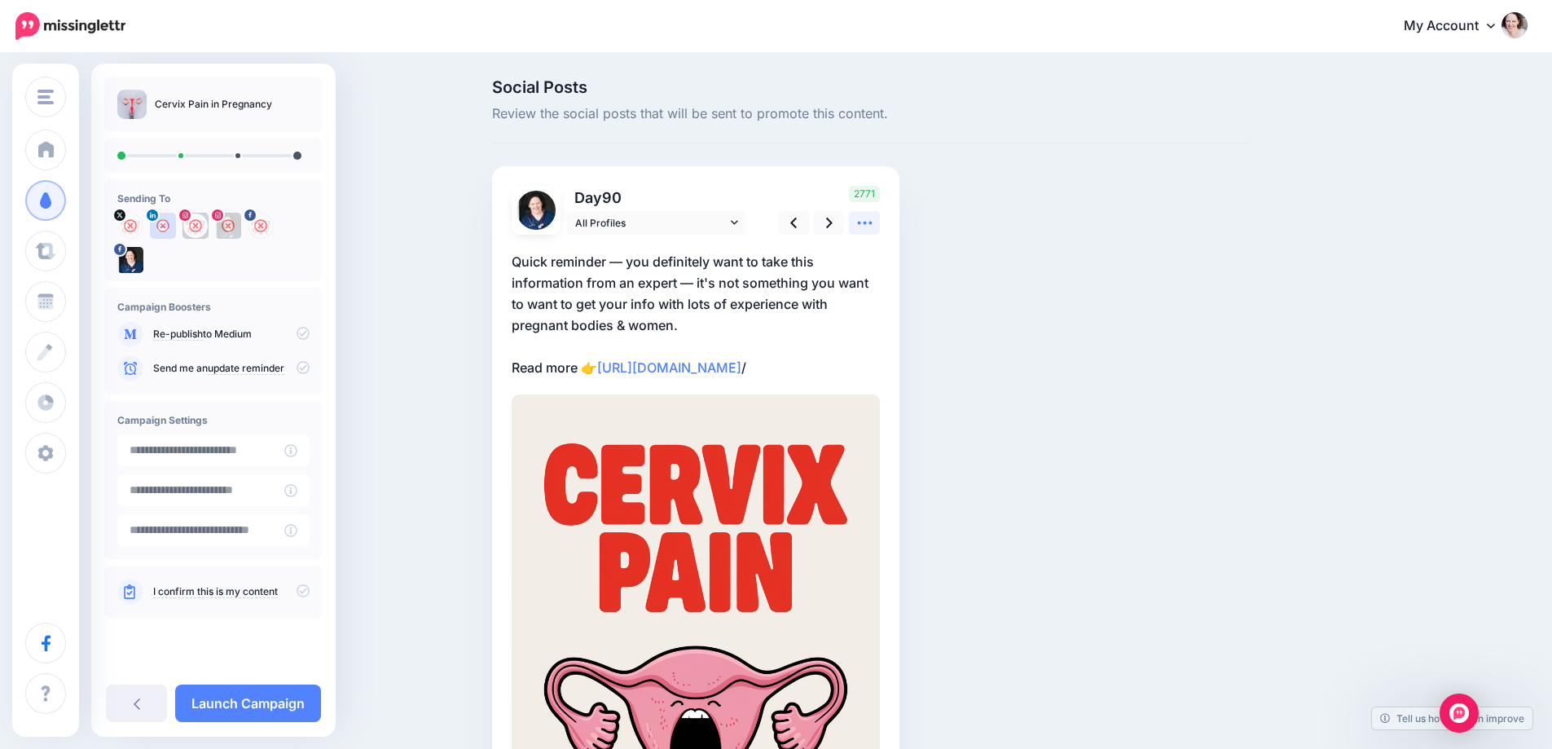
click at [873, 219] on icon at bounding box center [864, 222] width 17 height 17
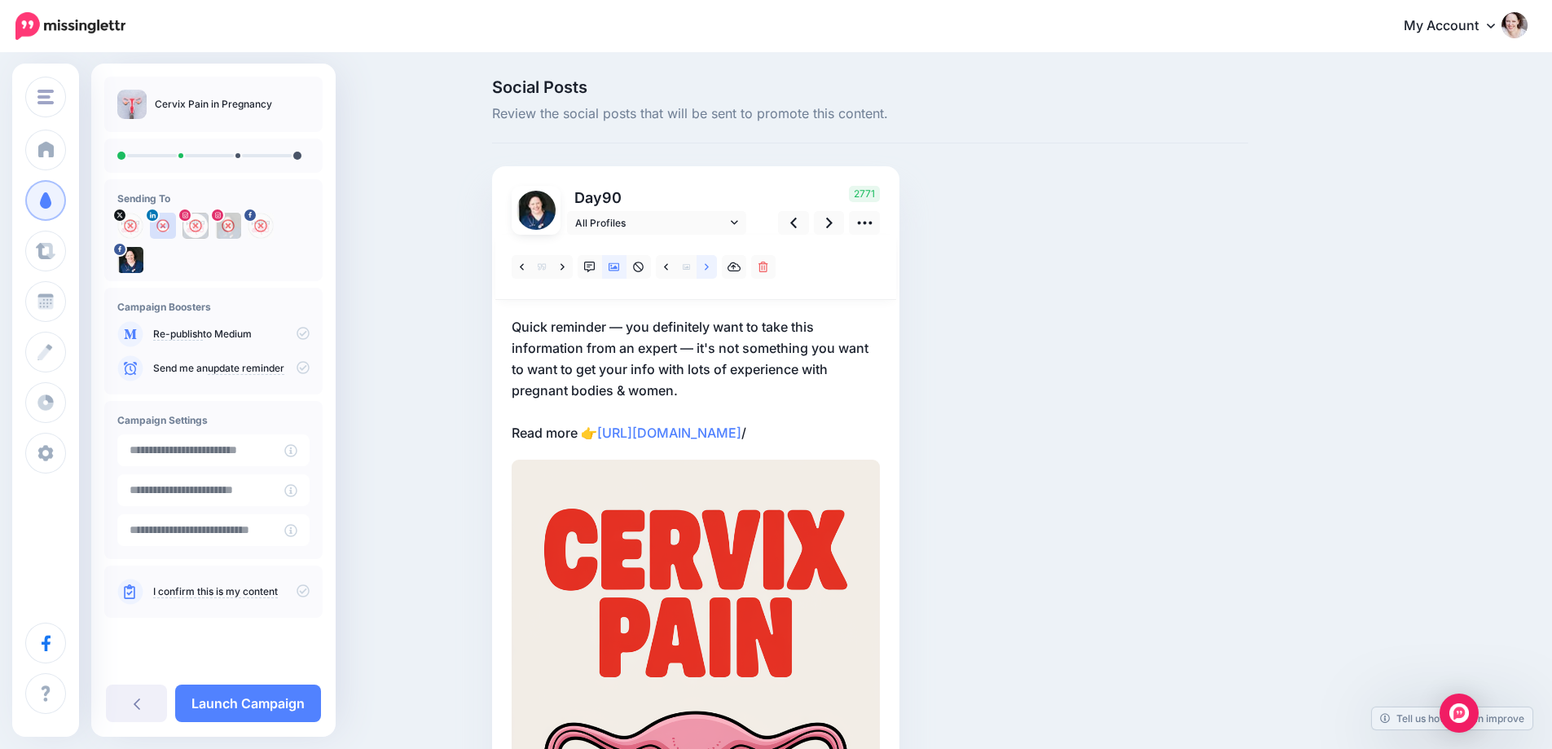
click at [709, 270] on icon at bounding box center [707, 266] width 4 height 11
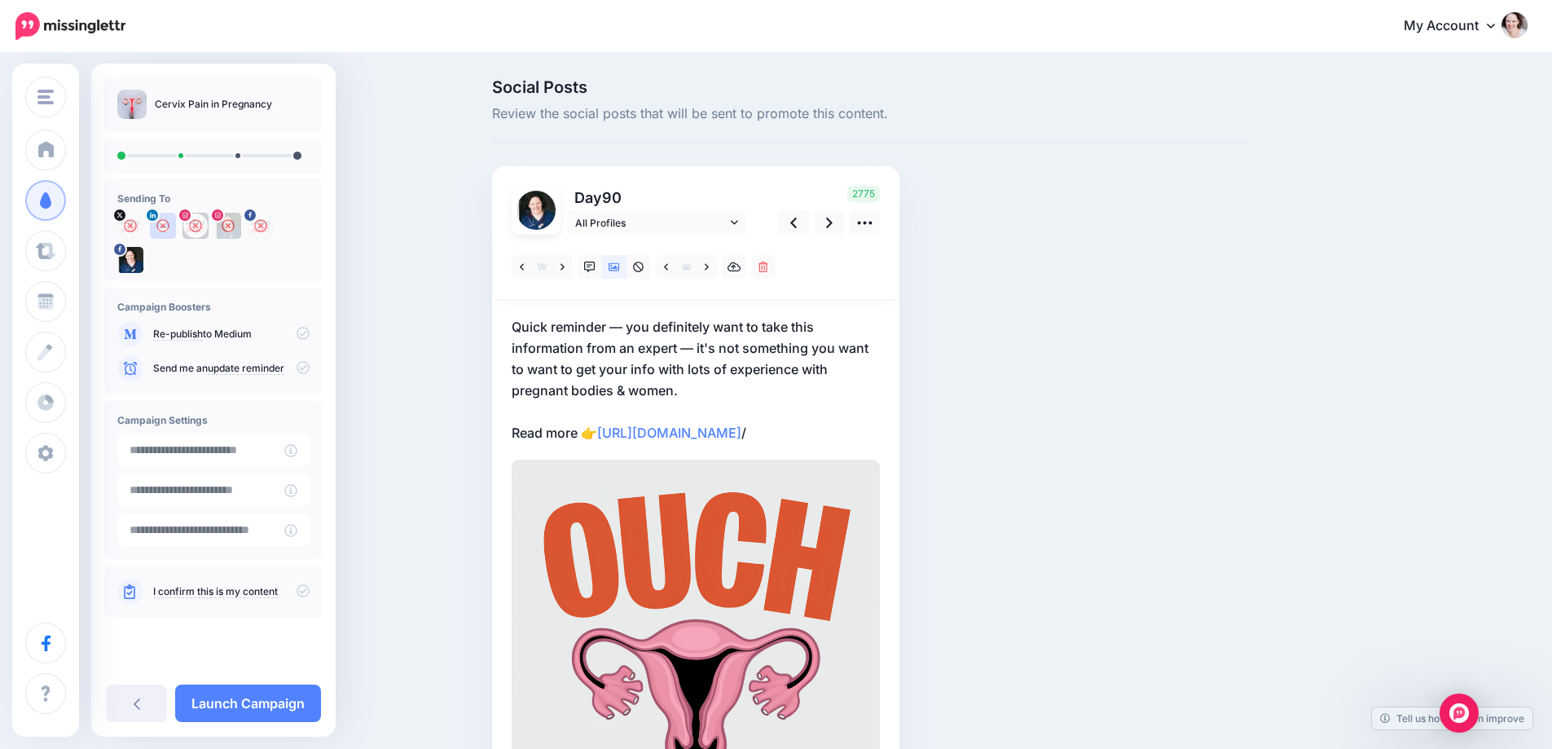
click at [837, 210] on div "2775" at bounding box center [826, 210] width 131 height 49
click at [708, 262] on link at bounding box center [706, 267] width 20 height 24
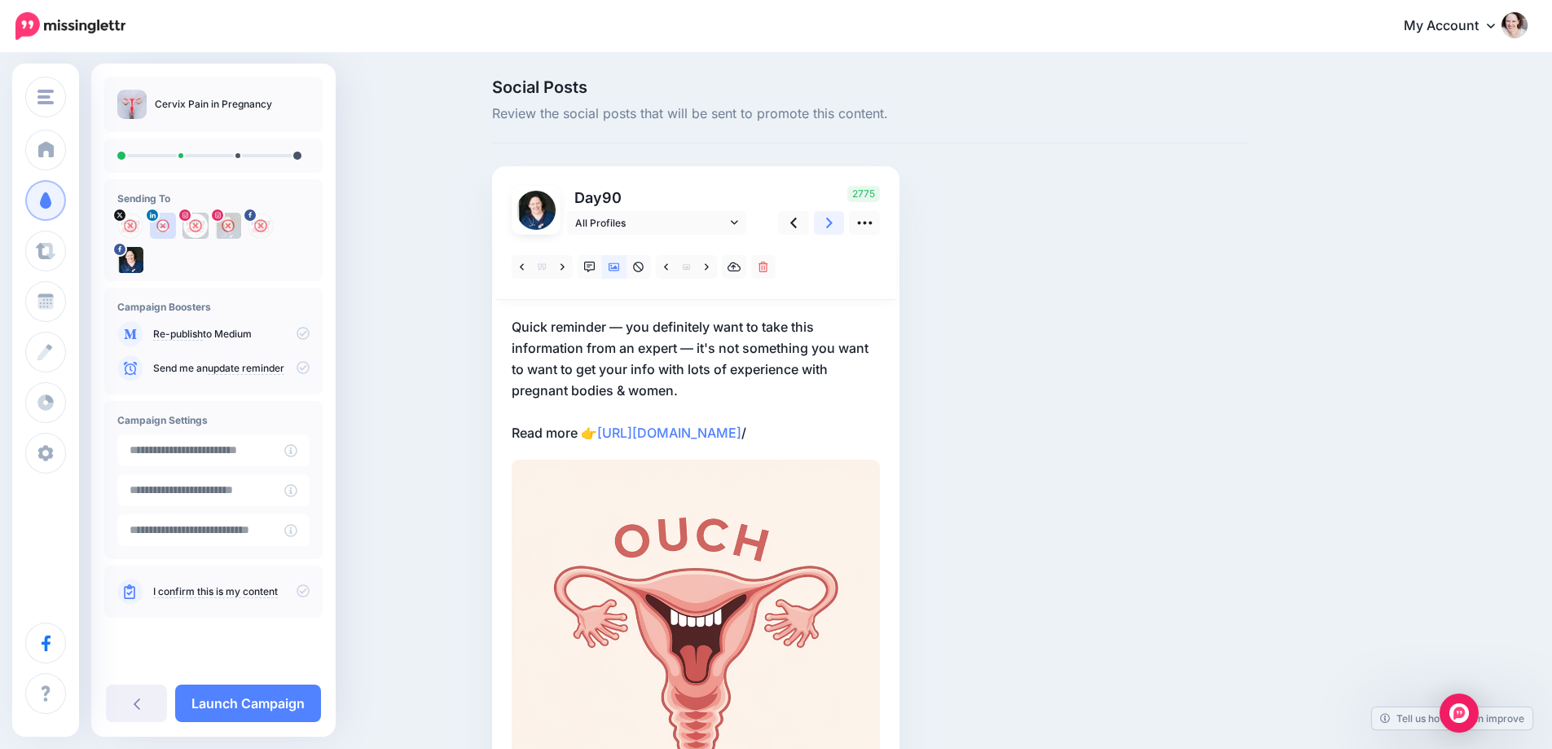
click at [832, 222] on icon at bounding box center [829, 222] width 7 height 17
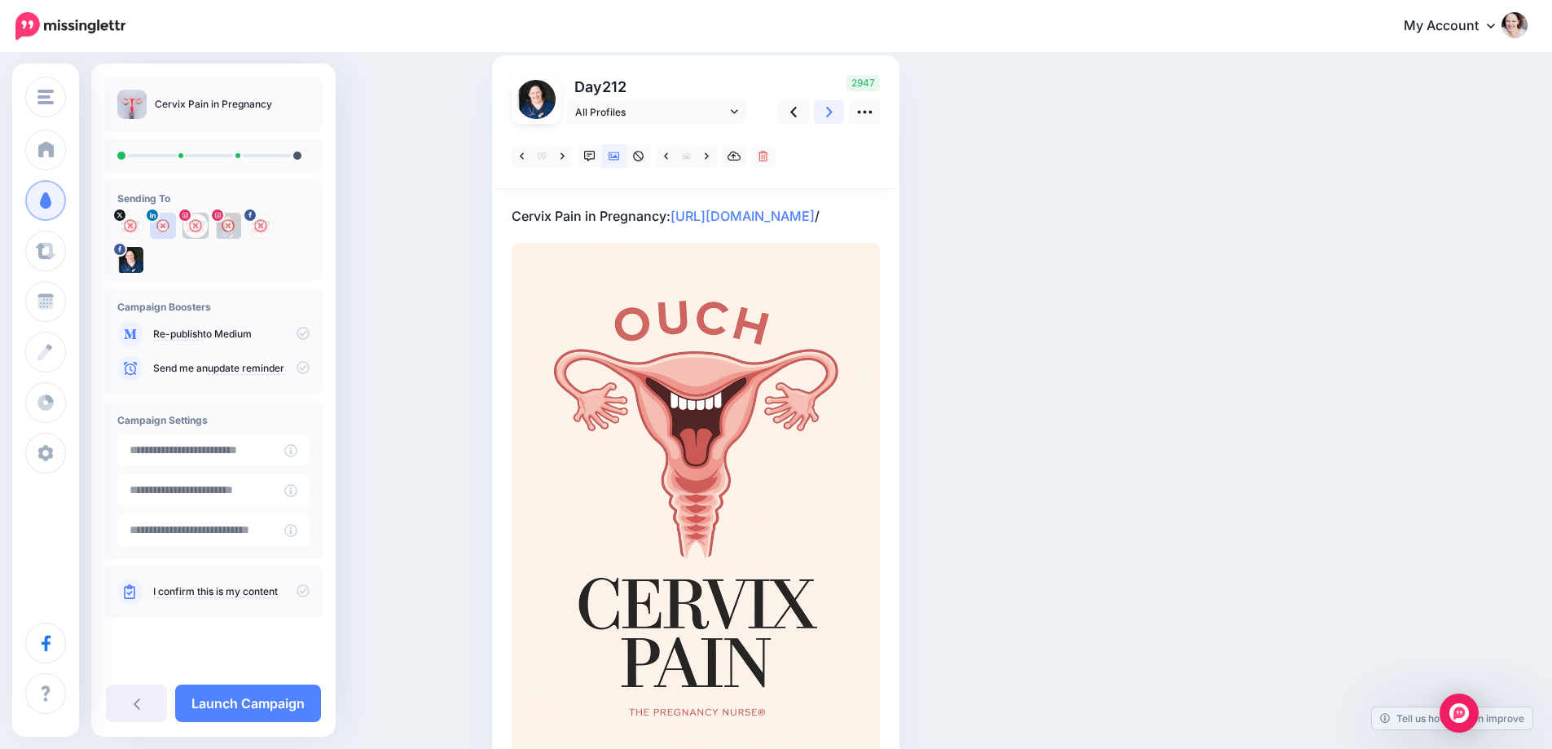
scroll to position [81, 0]
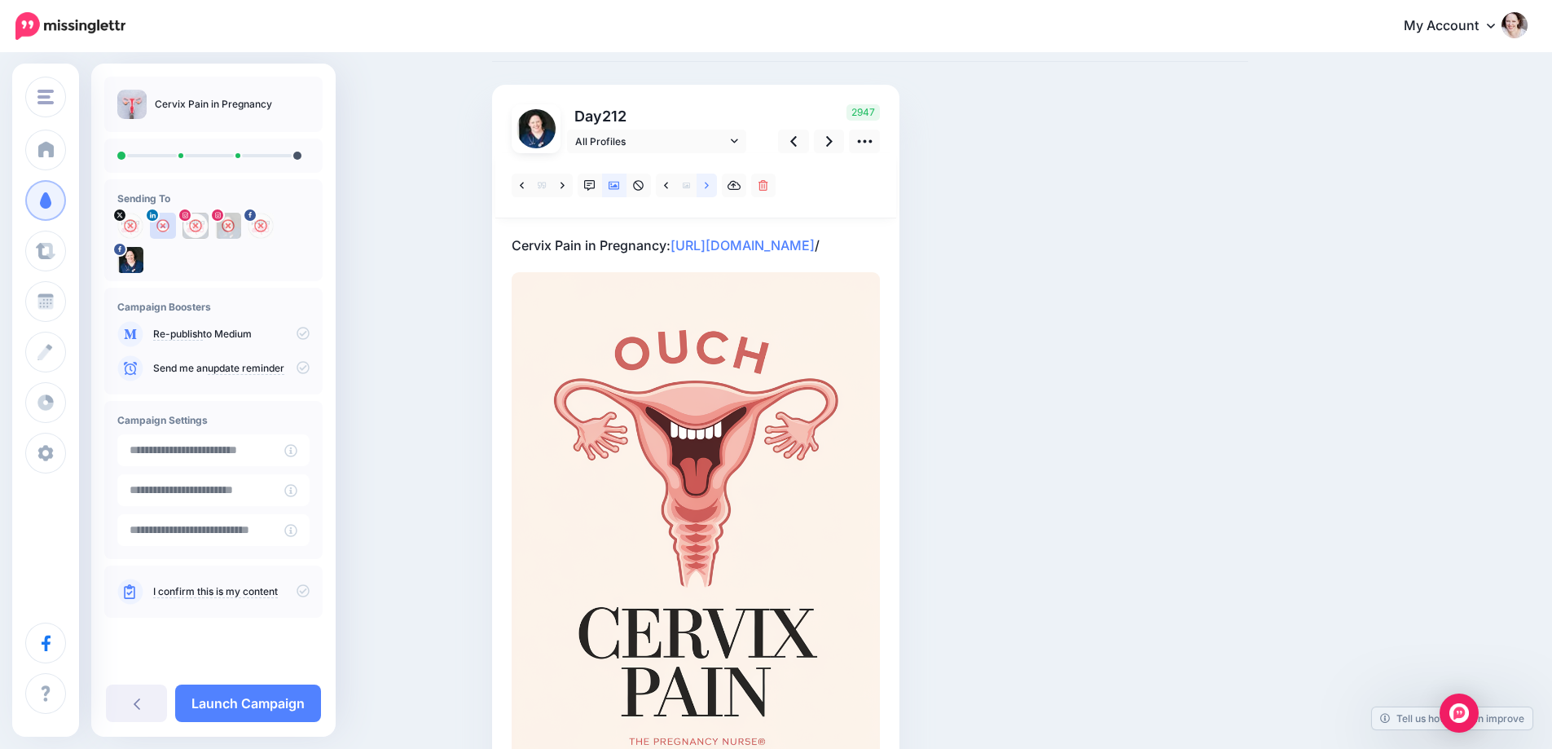
click at [709, 185] on icon at bounding box center [707, 185] width 4 height 7
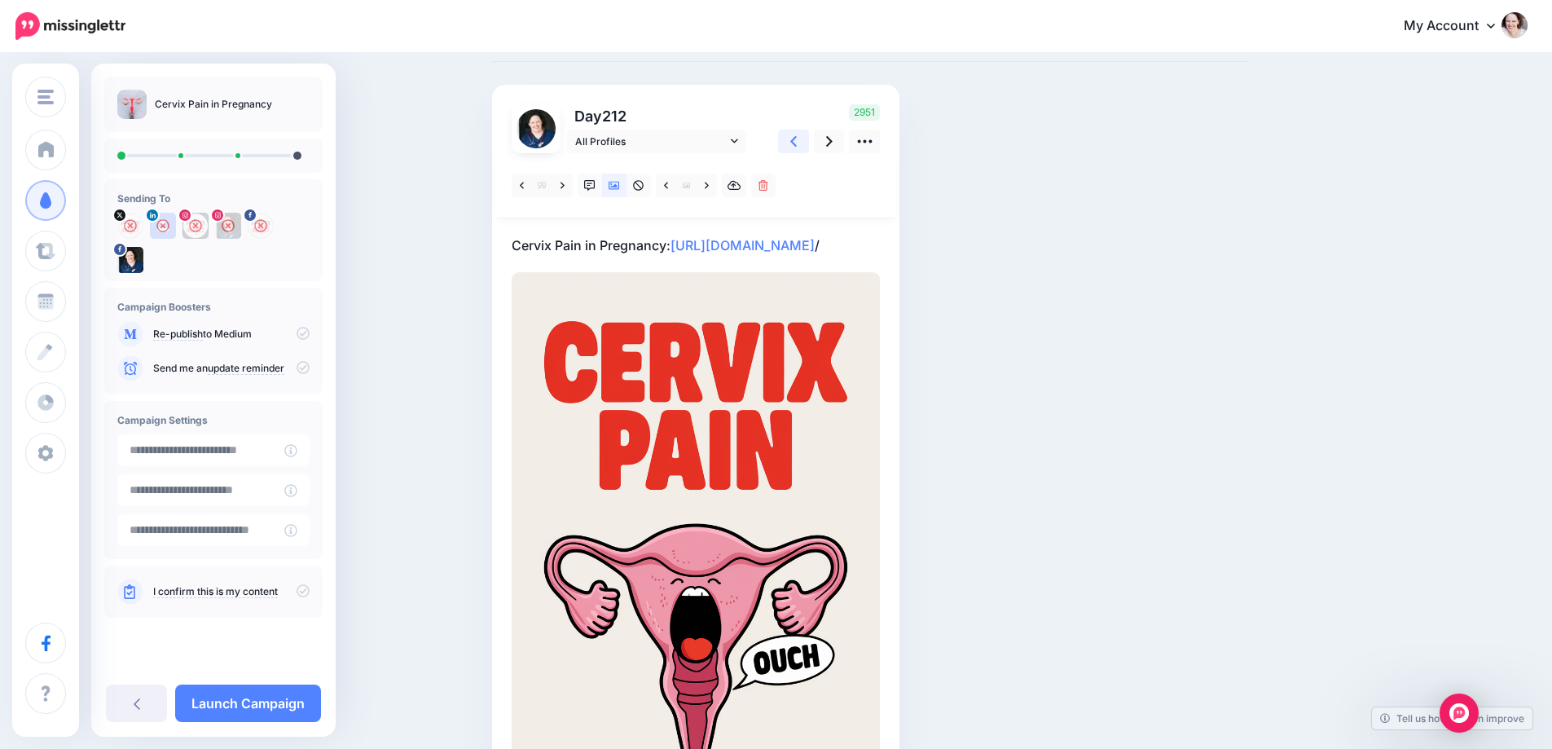
click at [803, 138] on link at bounding box center [793, 142] width 31 height 24
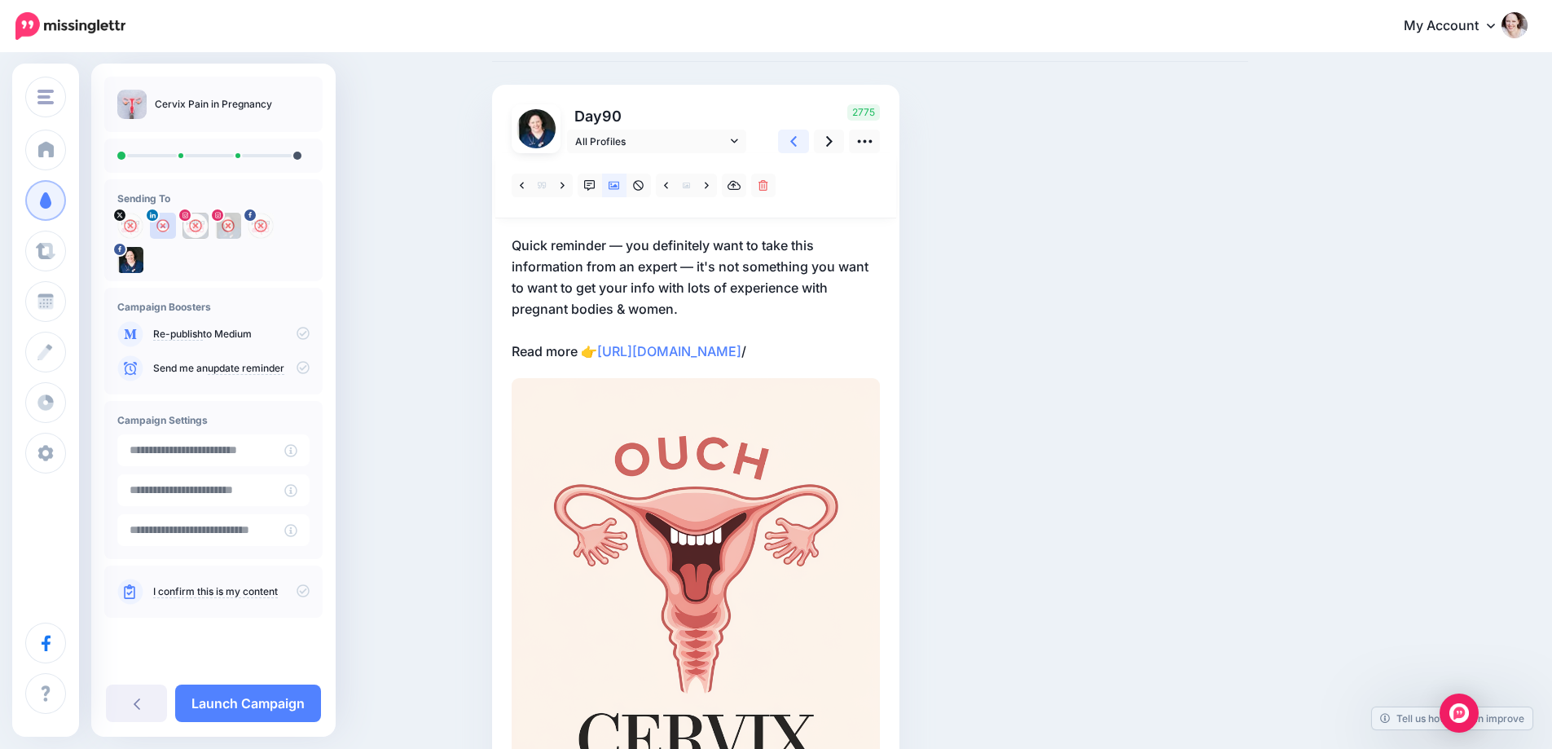
click at [803, 138] on link at bounding box center [793, 142] width 31 height 24
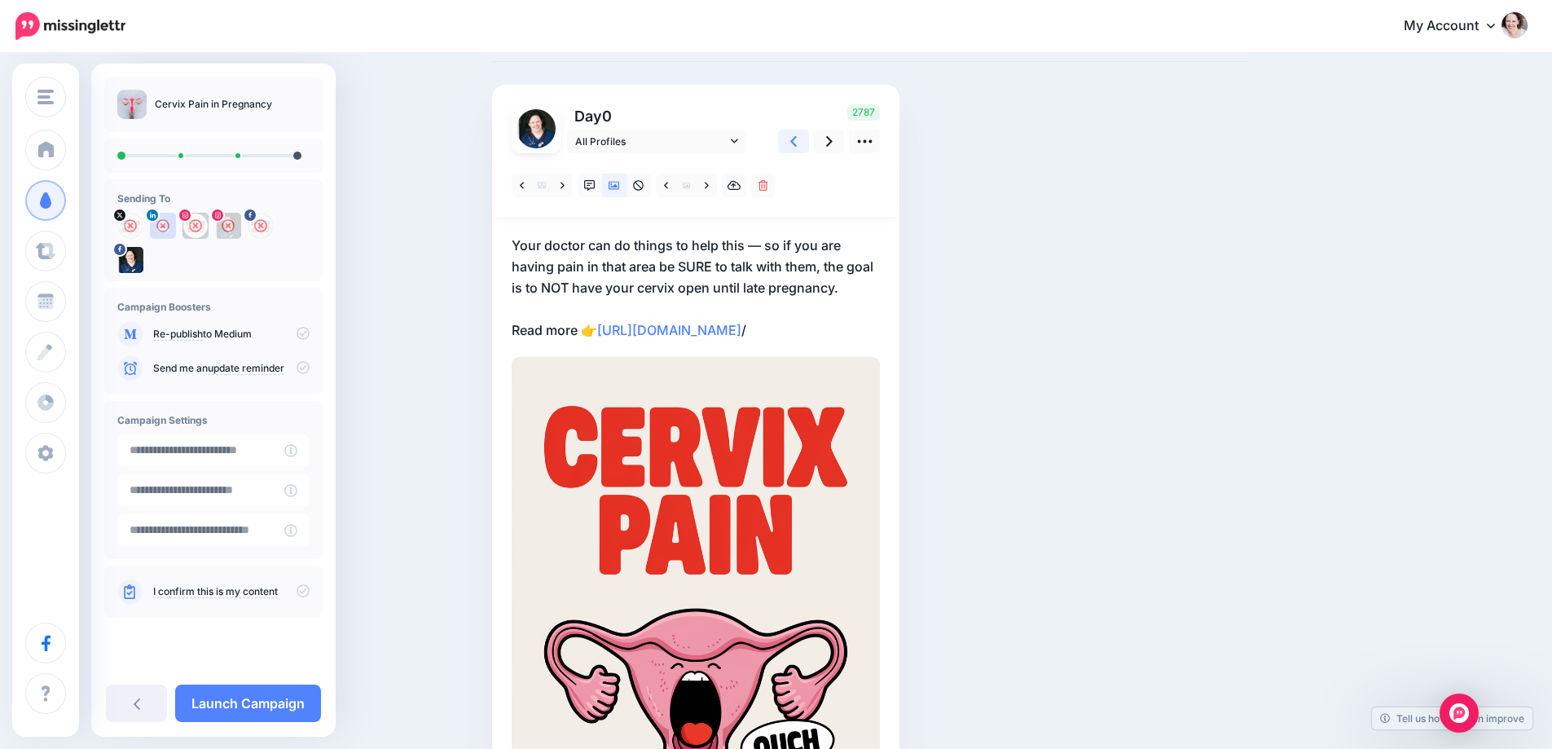
click at [803, 138] on link at bounding box center [793, 142] width 31 height 24
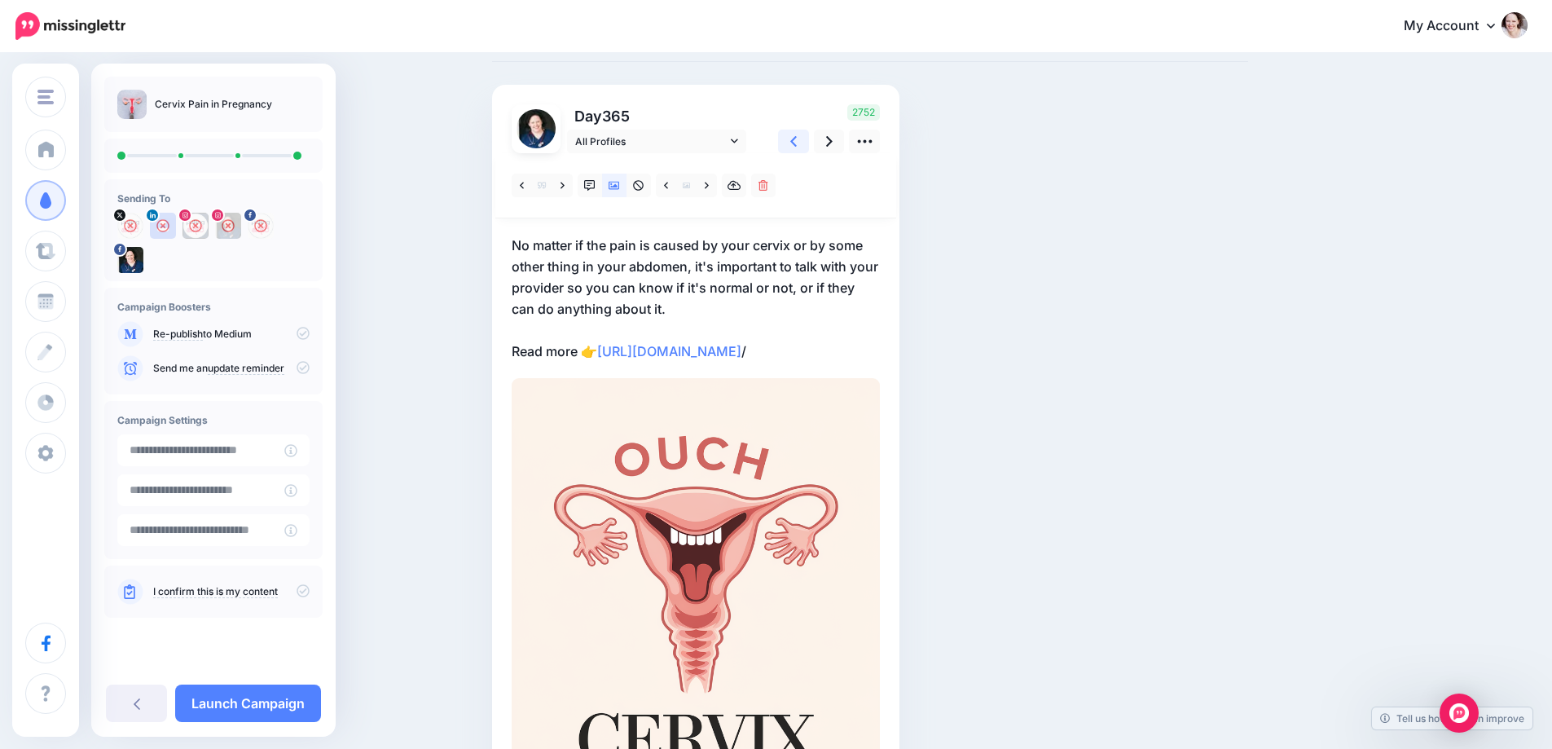
click at [803, 138] on link at bounding box center [793, 142] width 31 height 24
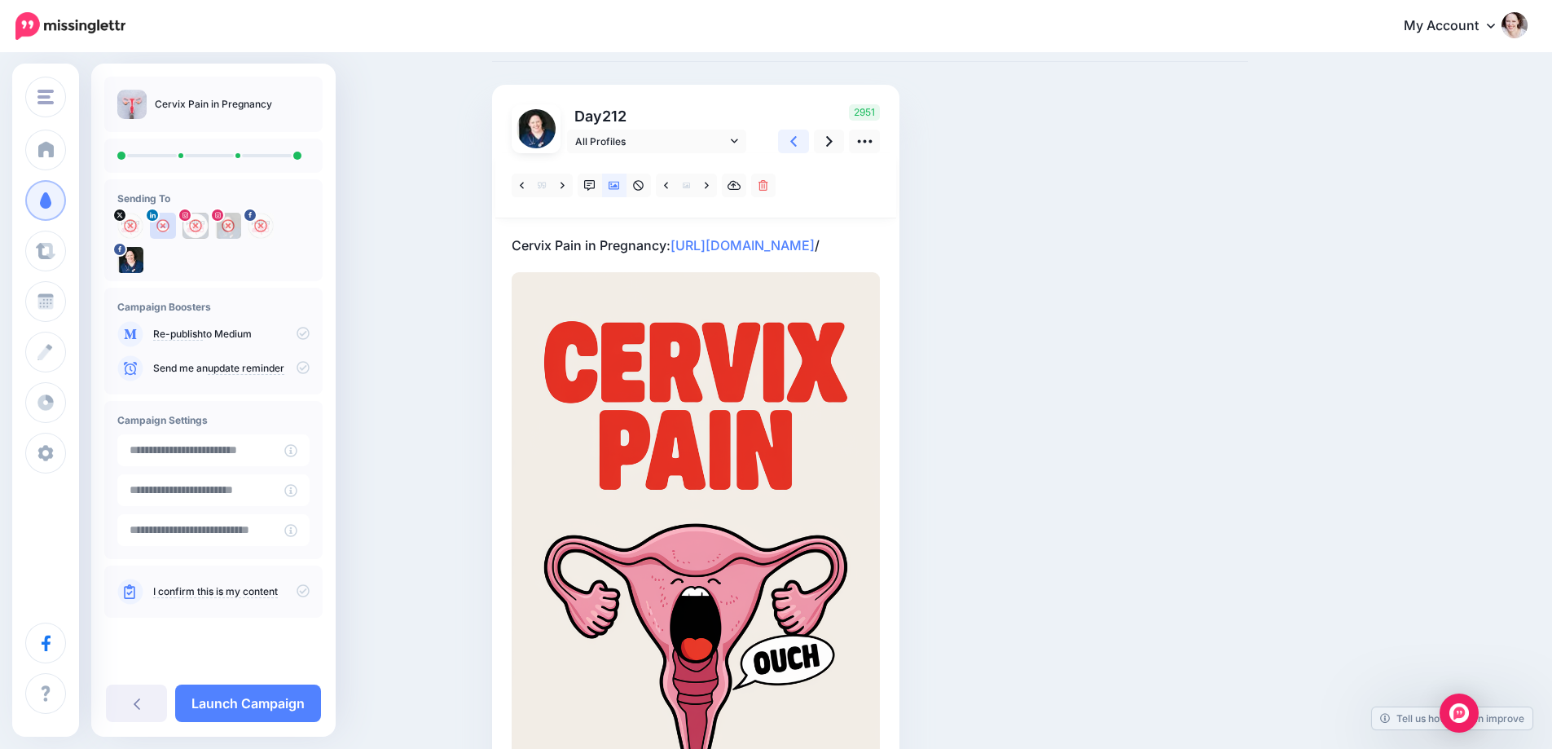
click at [803, 138] on link at bounding box center [793, 142] width 31 height 24
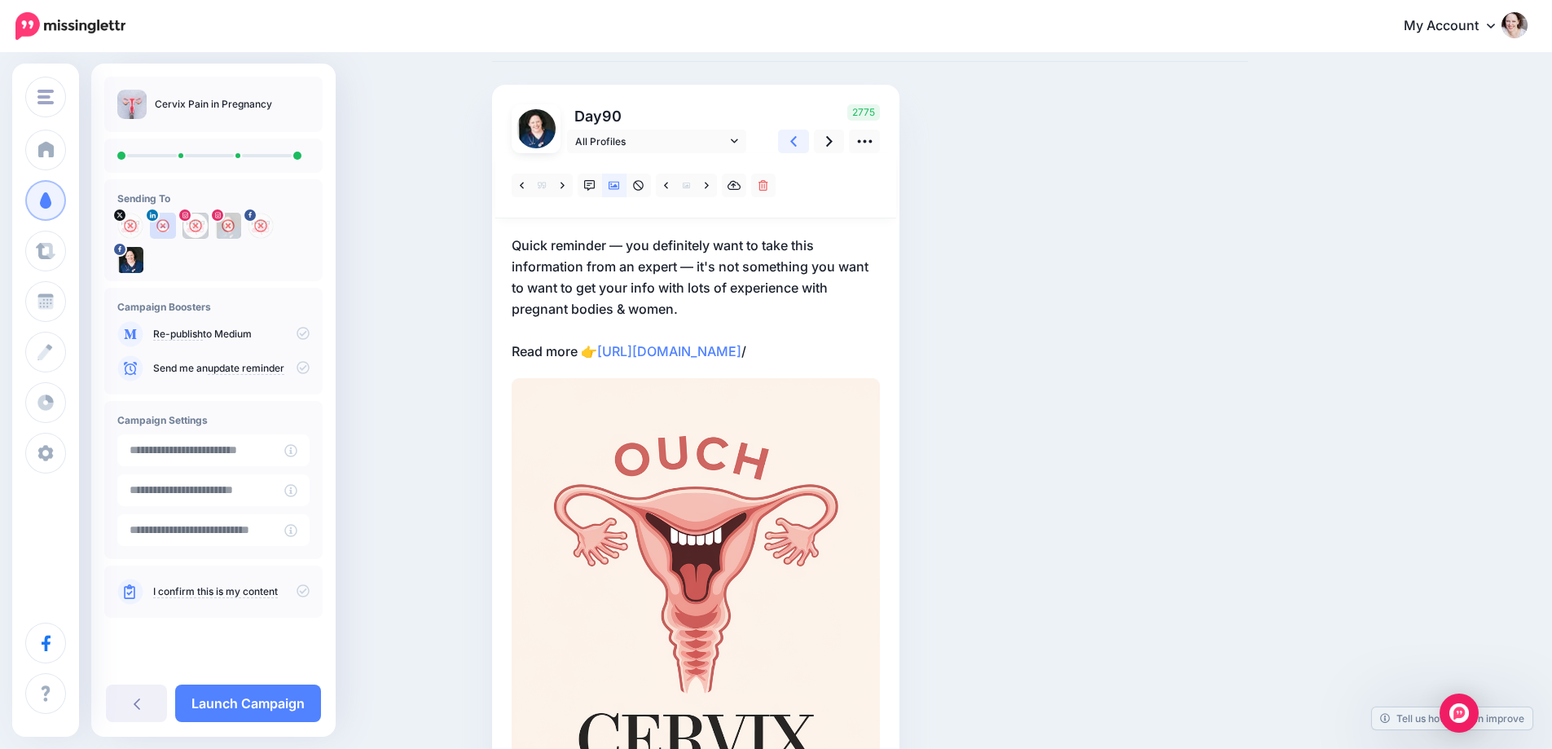
click at [803, 138] on link at bounding box center [793, 142] width 31 height 24
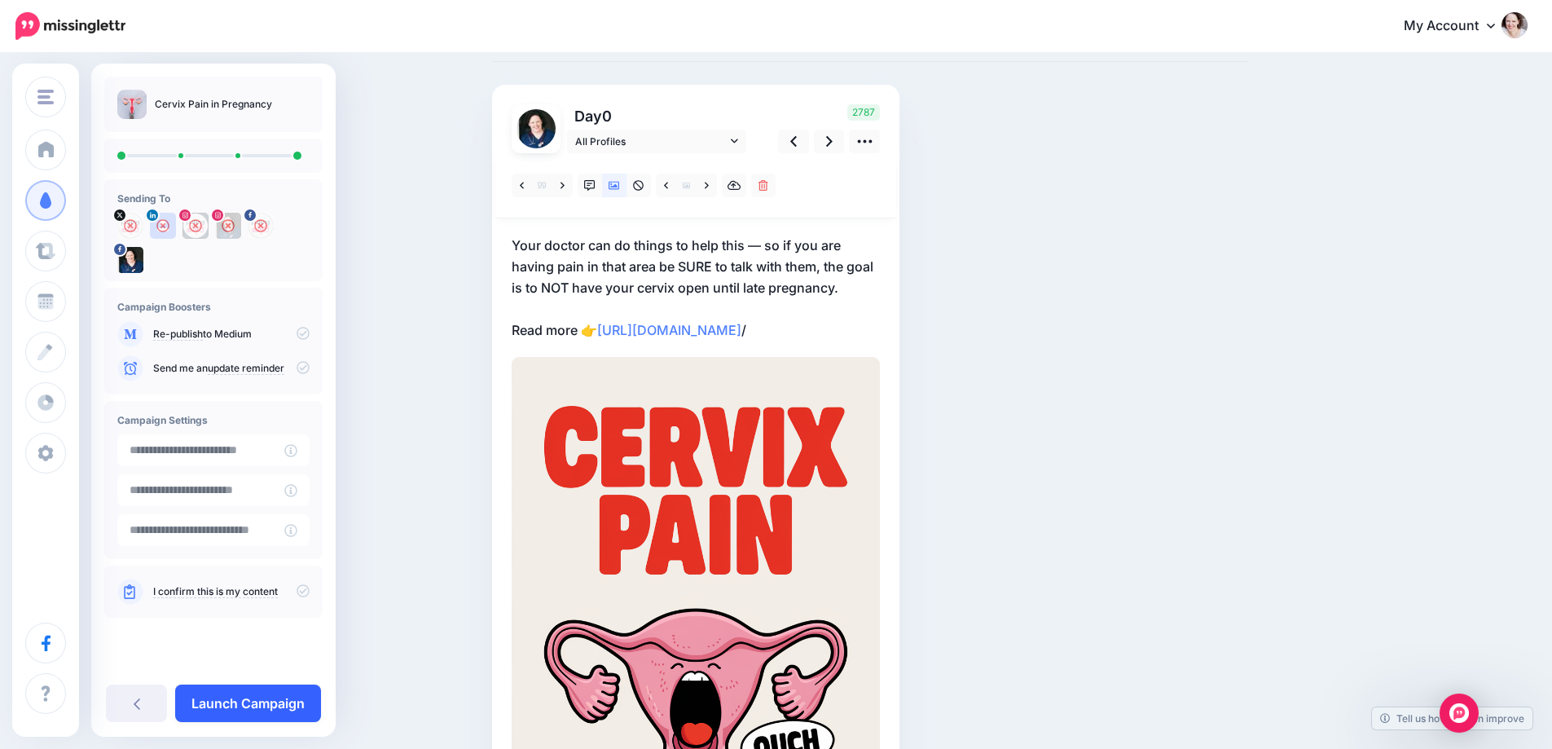
click at [208, 709] on link "Launch Campaign" at bounding box center [248, 702] width 146 height 37
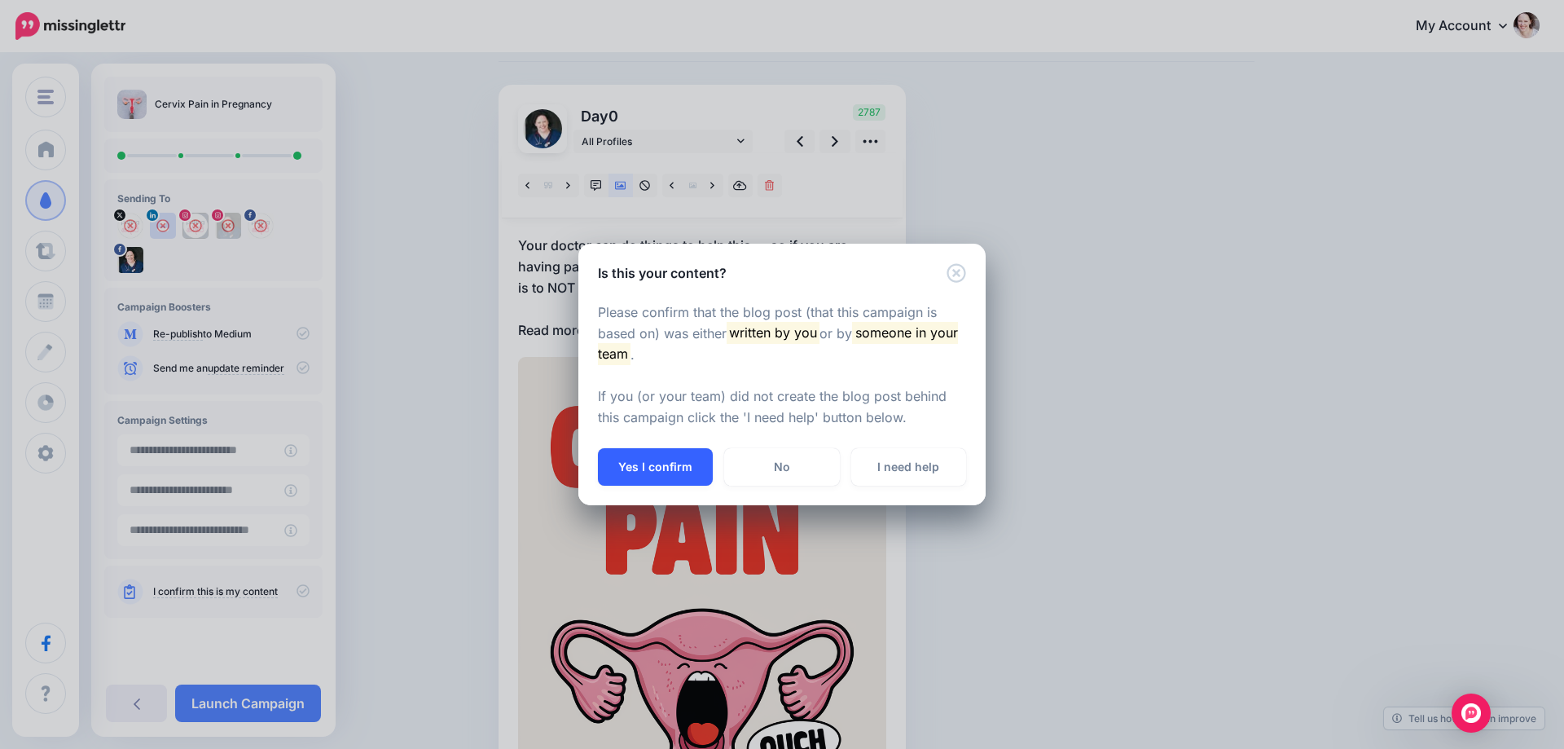
click at [663, 452] on button "Yes I confirm" at bounding box center [655, 466] width 115 height 37
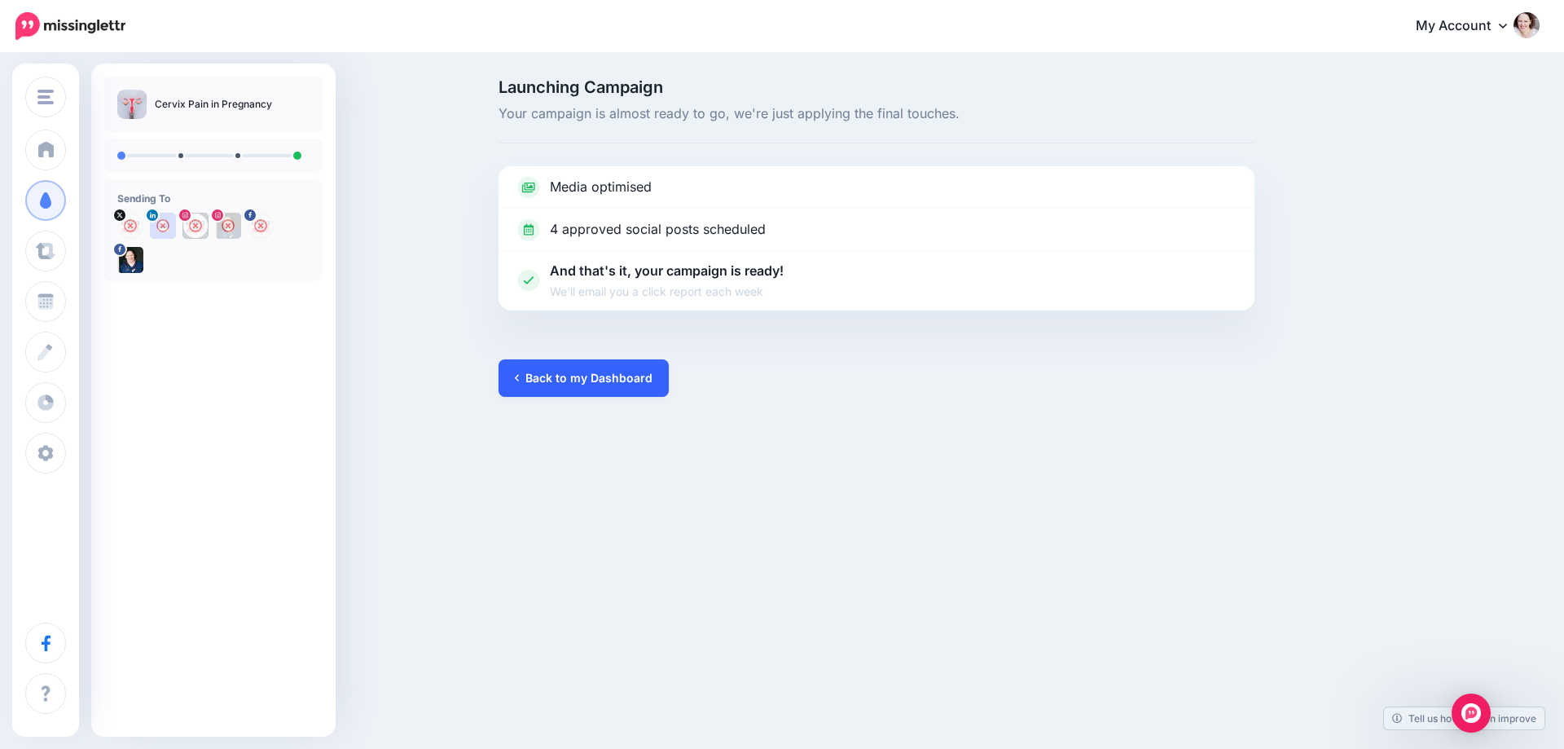
click at [563, 384] on link "Back to my Dashboard" at bounding box center [584, 377] width 170 height 37
